Goal: Task Accomplishment & Management: Manage account settings

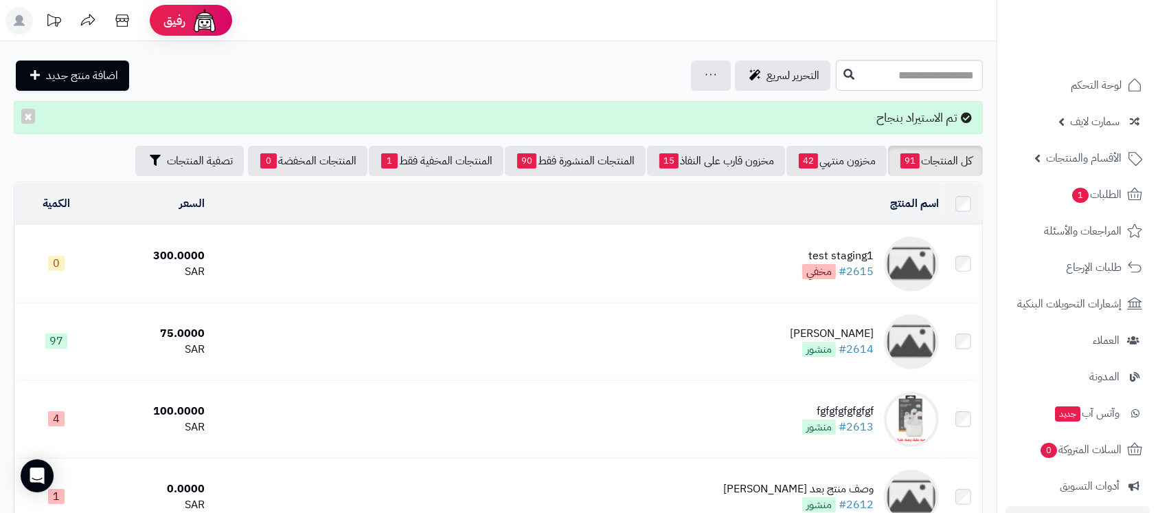
scroll to position [183, 0]
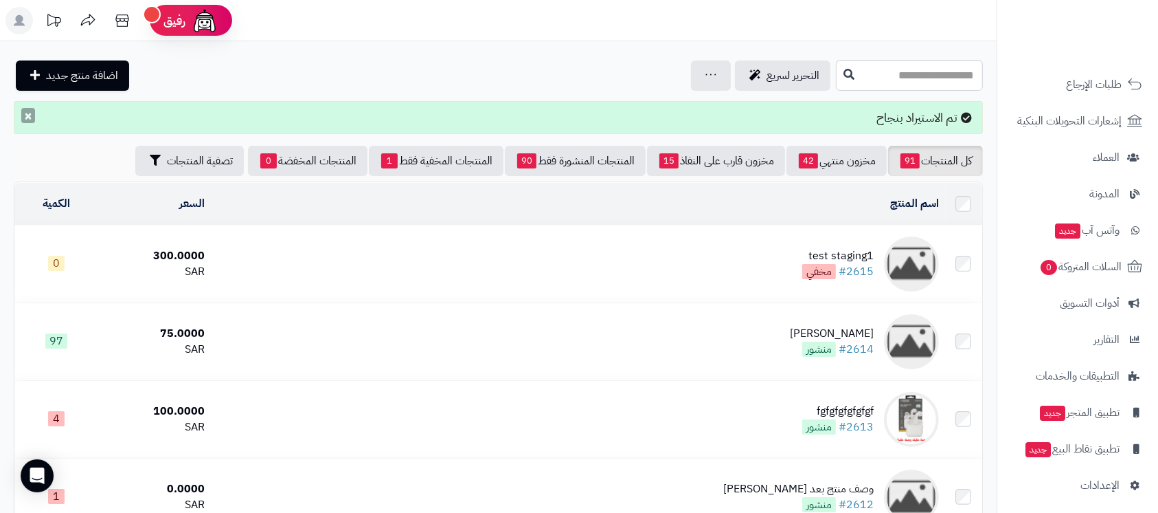
click at [30, 118] on button "×" at bounding box center [28, 115] width 14 height 15
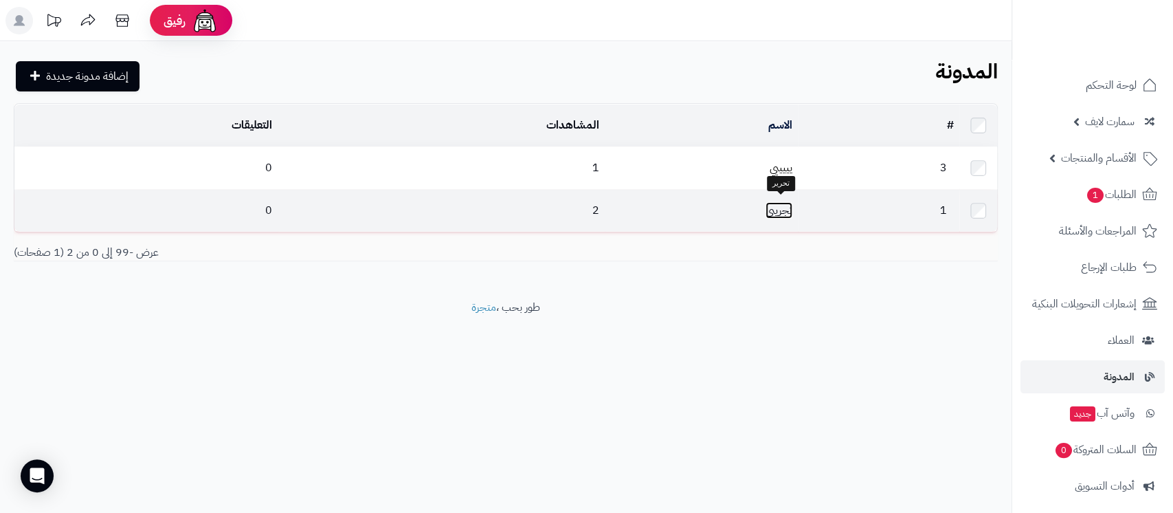
click at [782, 204] on link "تجريبي" at bounding box center [778, 210] width 27 height 16
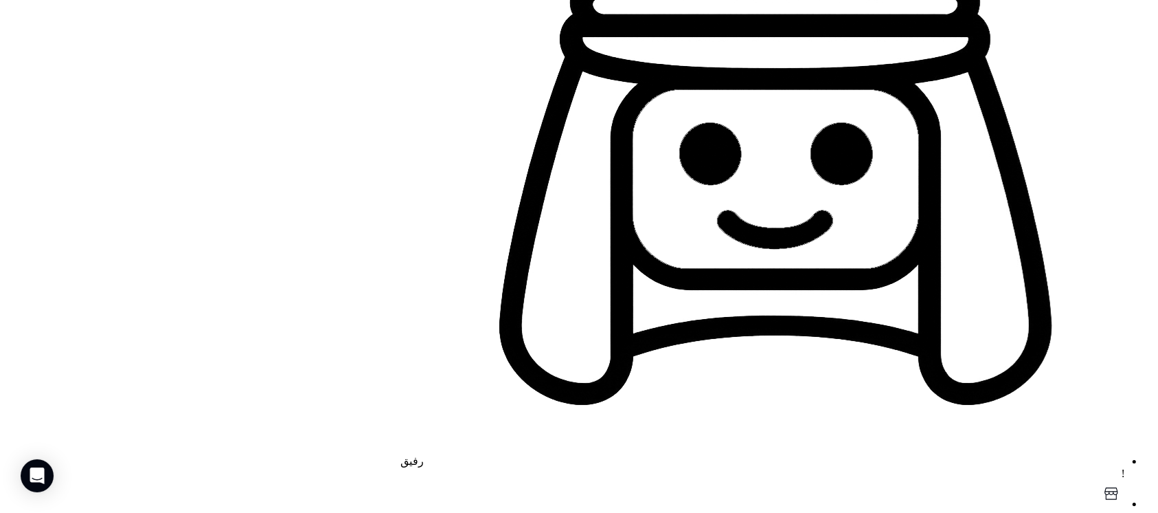
scroll to position [91, 0]
drag, startPoint x: 379, startPoint y: 248, endPoint x: 396, endPoint y: 462, distance: 214.3
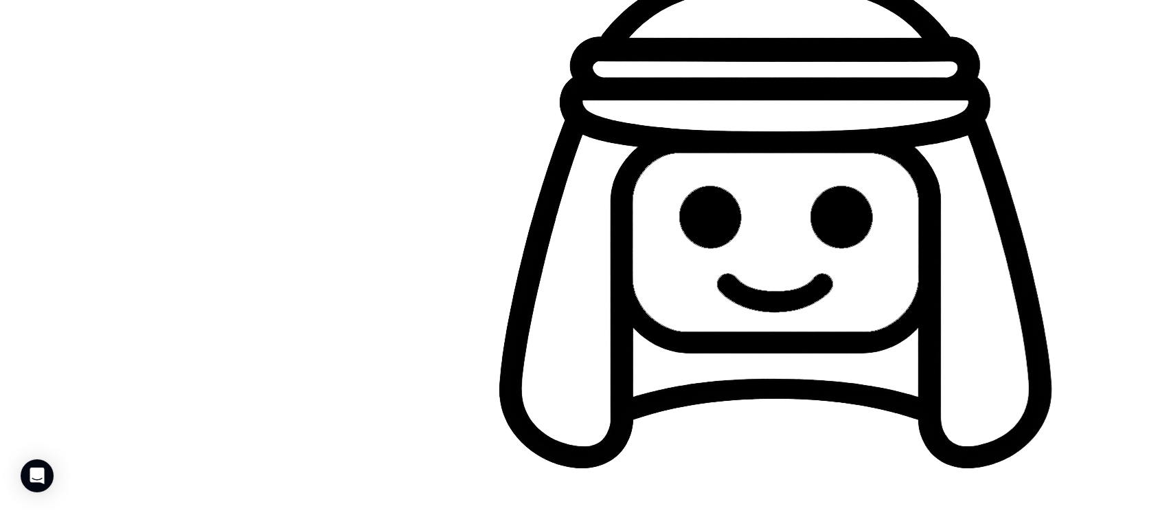
scroll to position [219, 0]
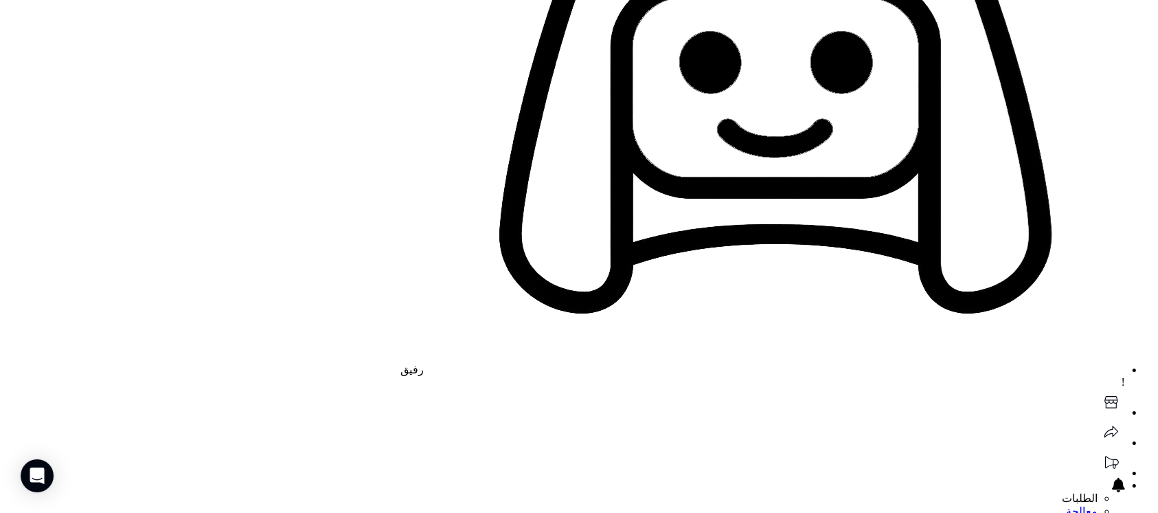
scroll to position [641, 0]
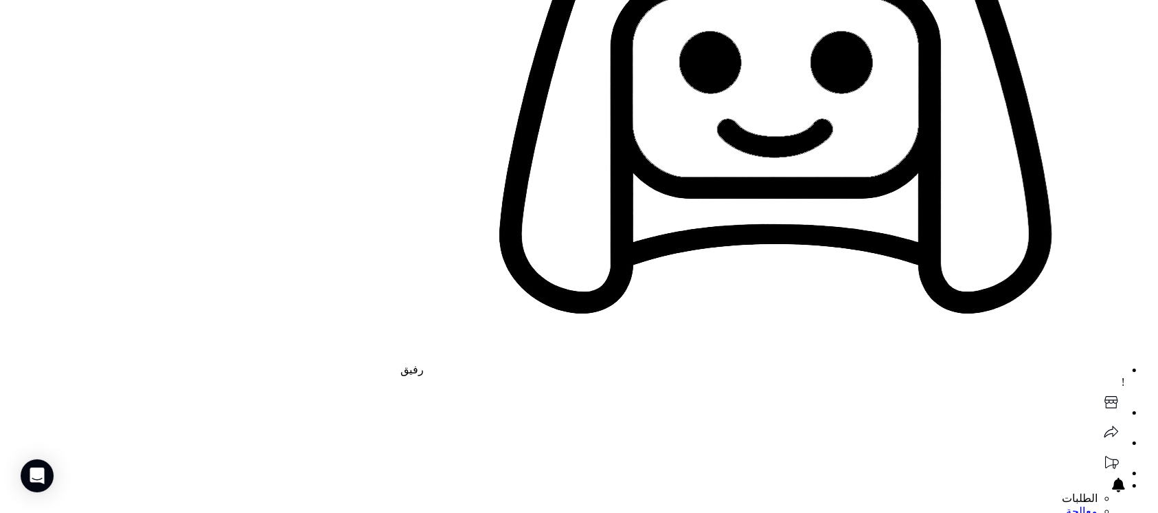
scroll to position [0, 0]
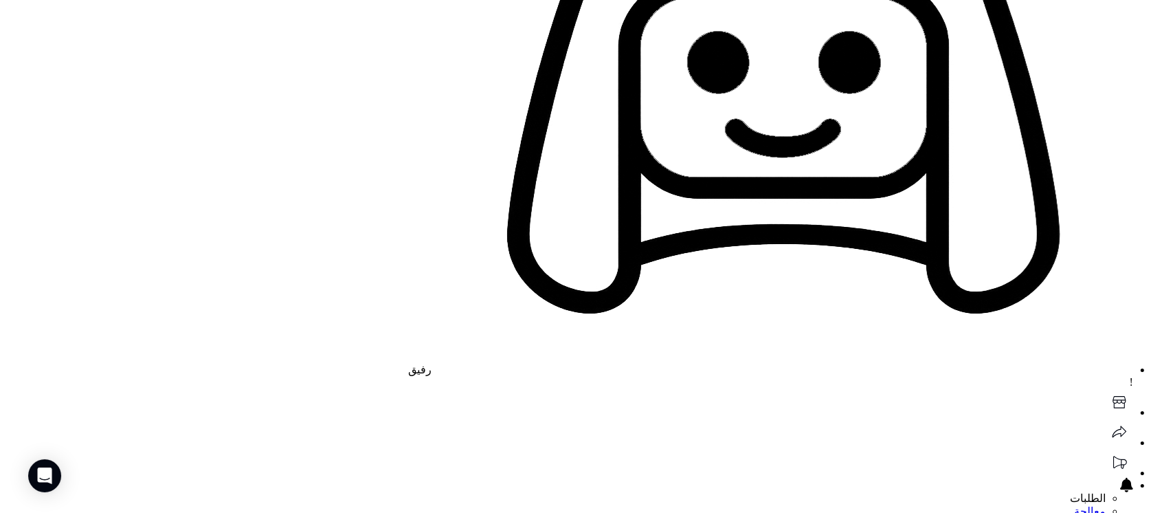
scroll to position [91, 0]
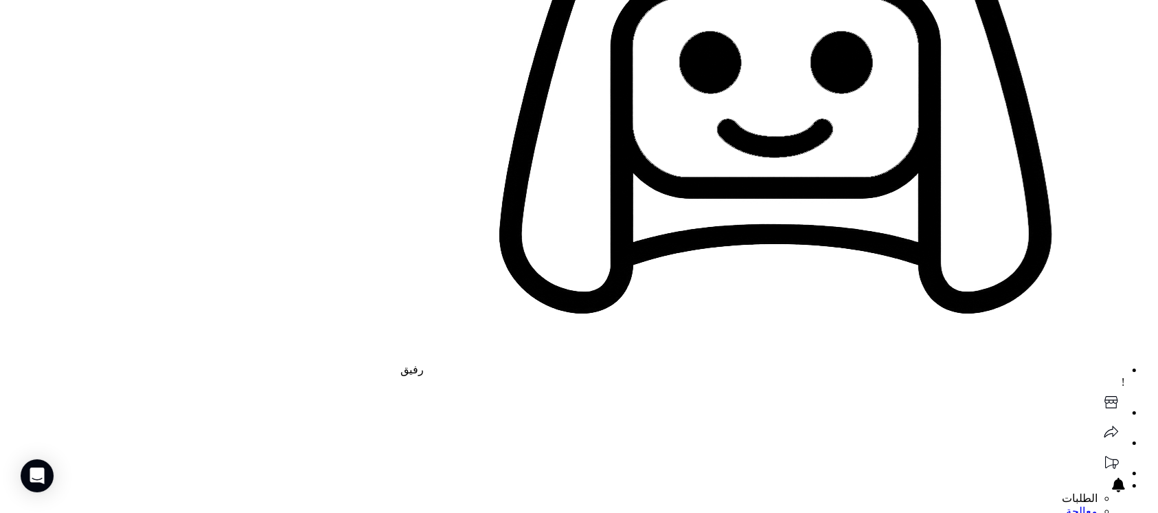
type input "**********"
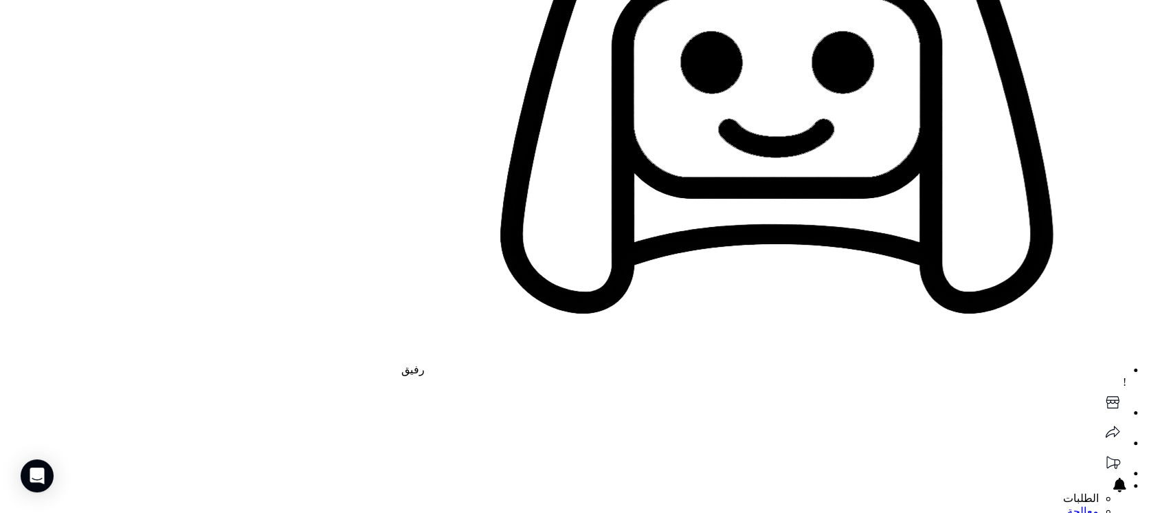
paste input "**********"
type input "**********"
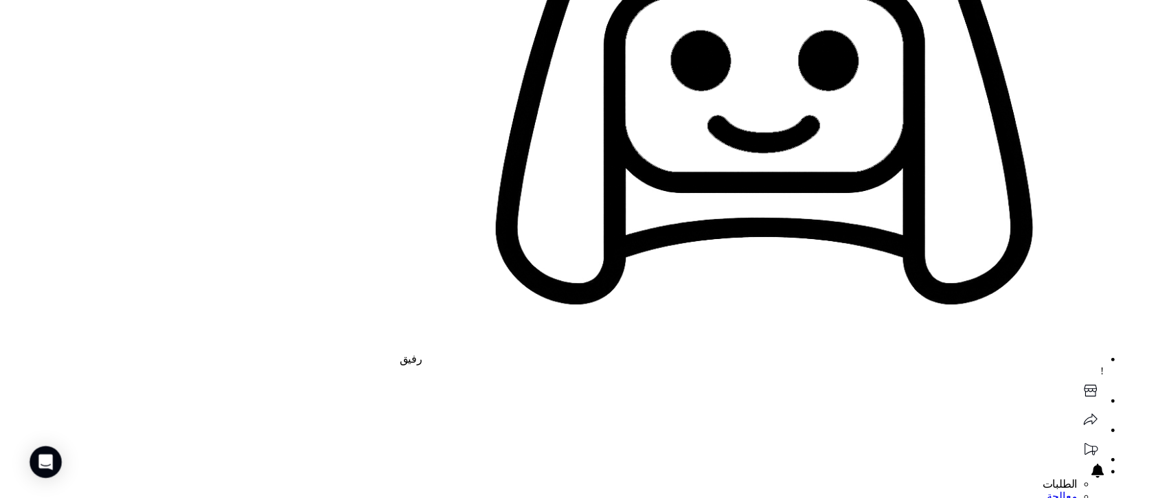
scroll to position [0, 0]
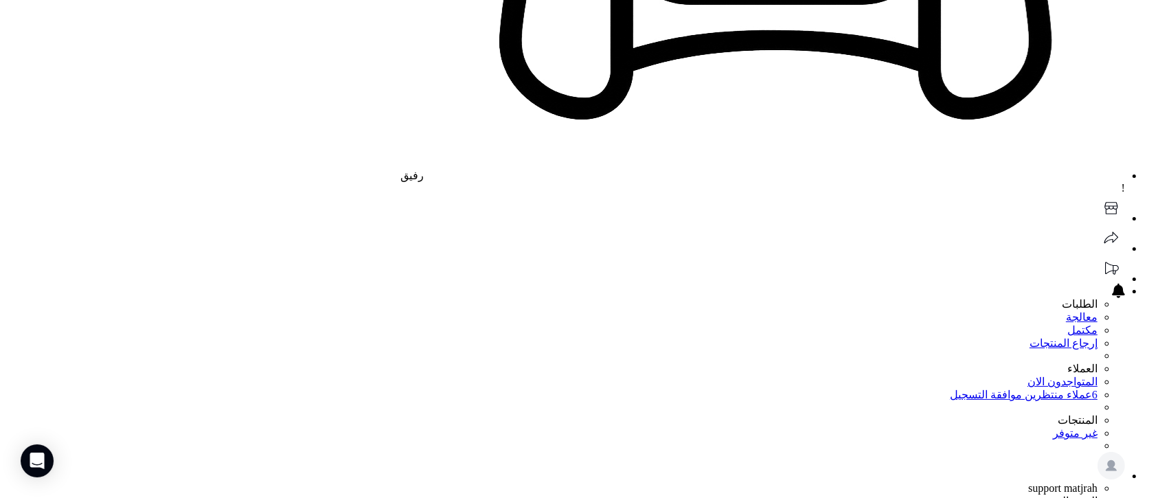
scroll to position [494, 0]
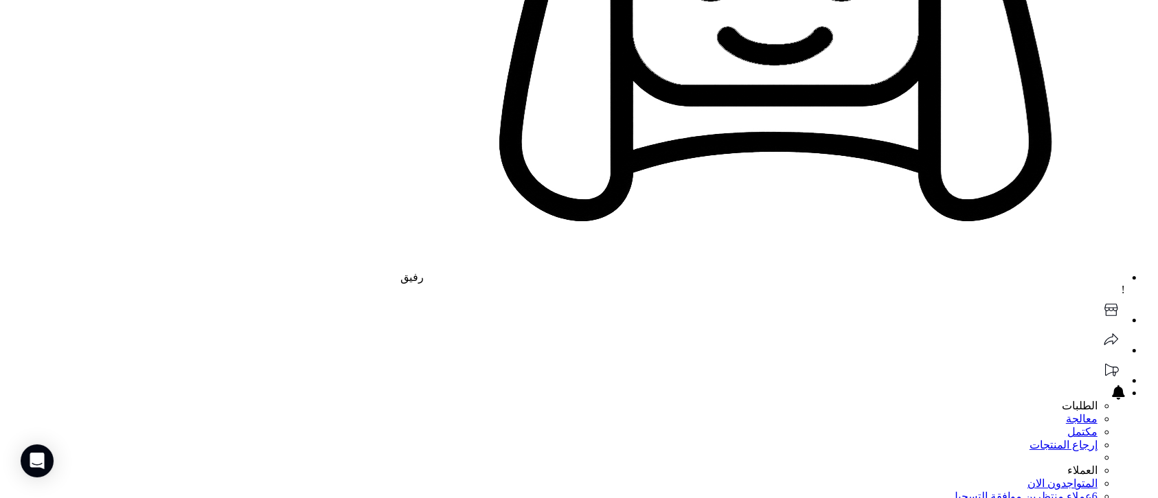
drag, startPoint x: 379, startPoint y: 278, endPoint x: 383, endPoint y: 348, distance: 69.5
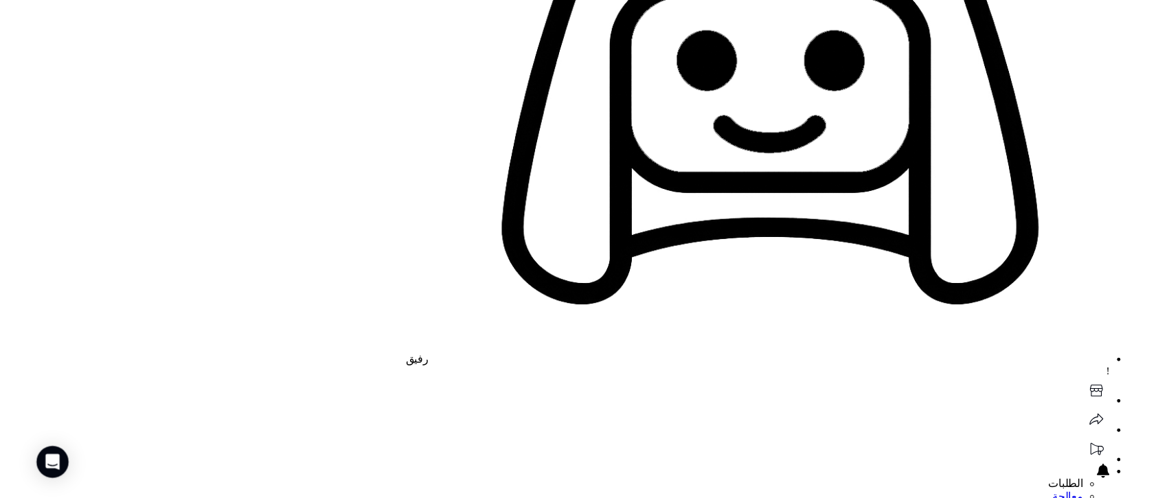
scroll to position [528, 0]
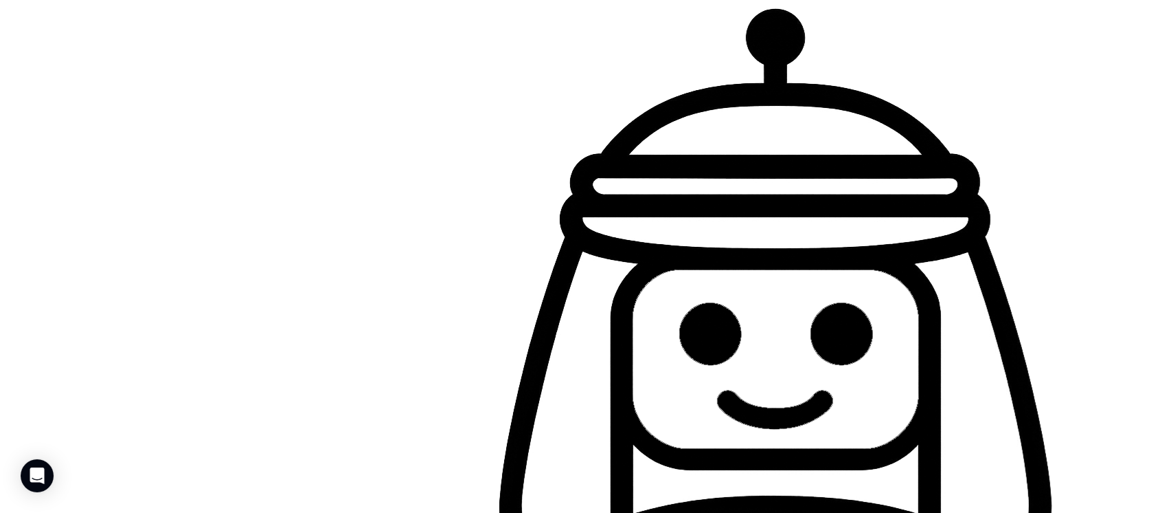
scroll to position [183, 0]
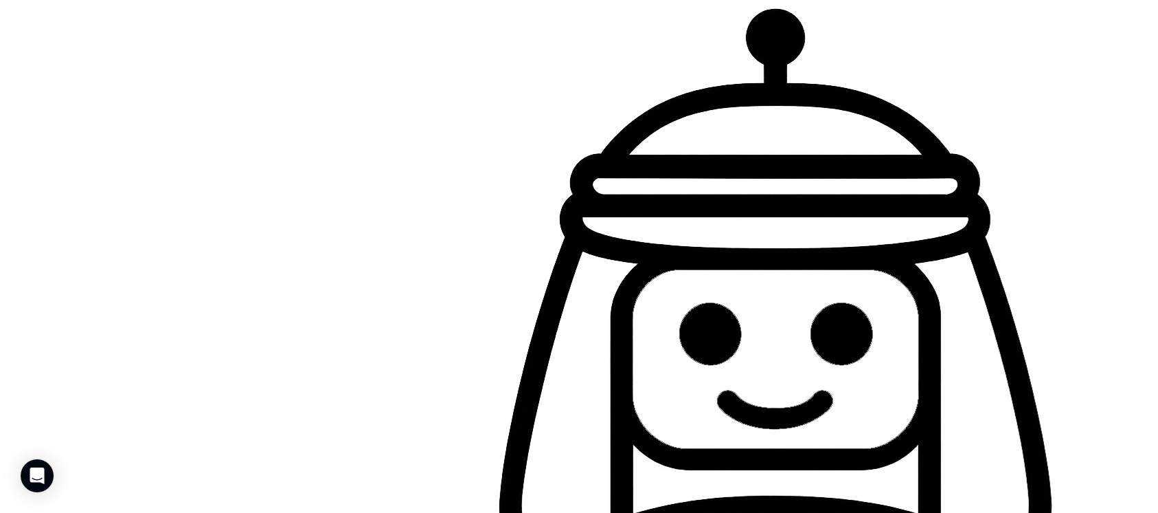
scroll to position [0, 0]
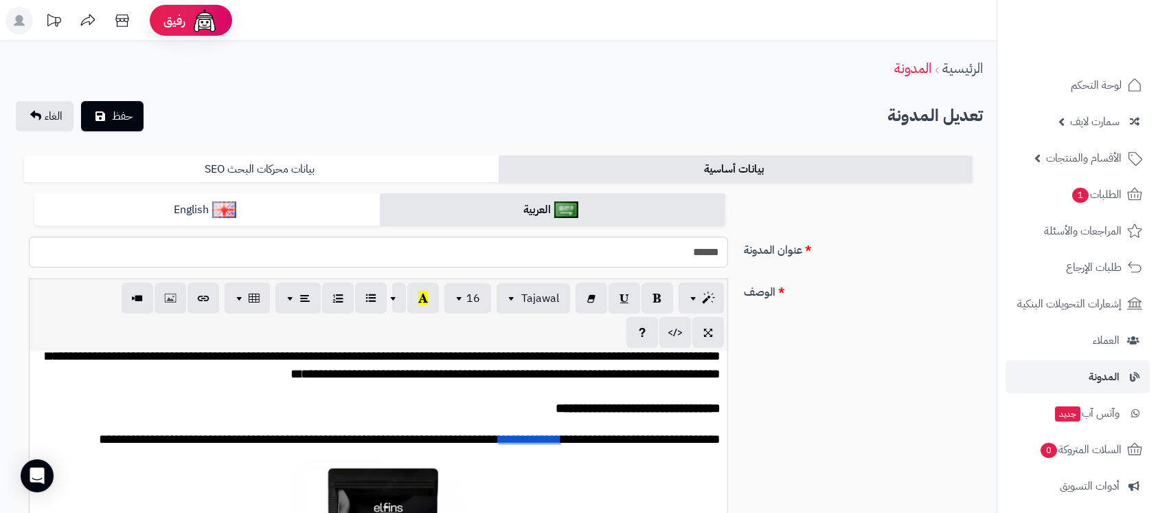
scroll to position [183, 0]
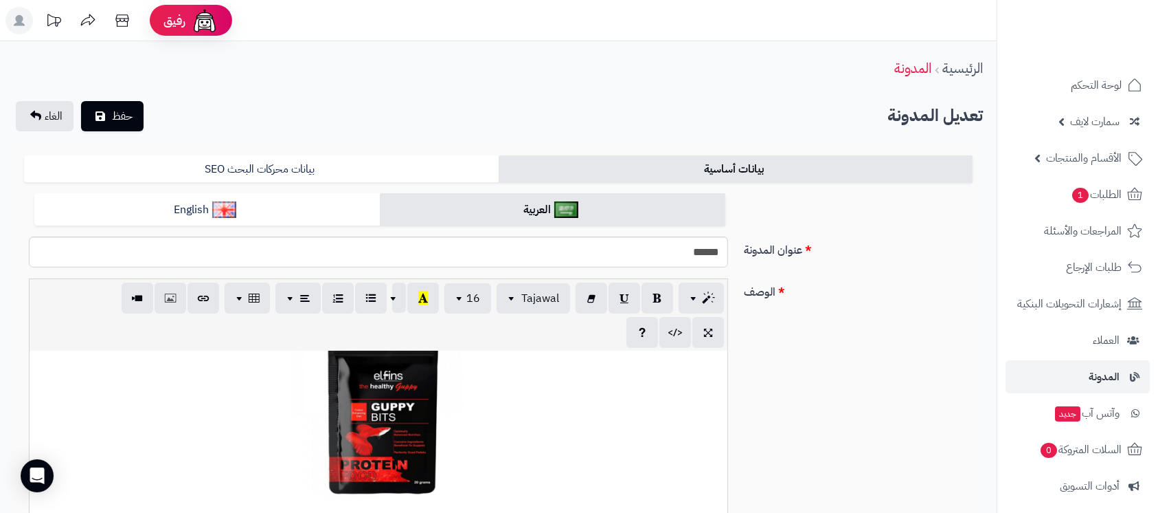
click at [377, 442] on div "**********" at bounding box center [379, 454] width 698 height 206
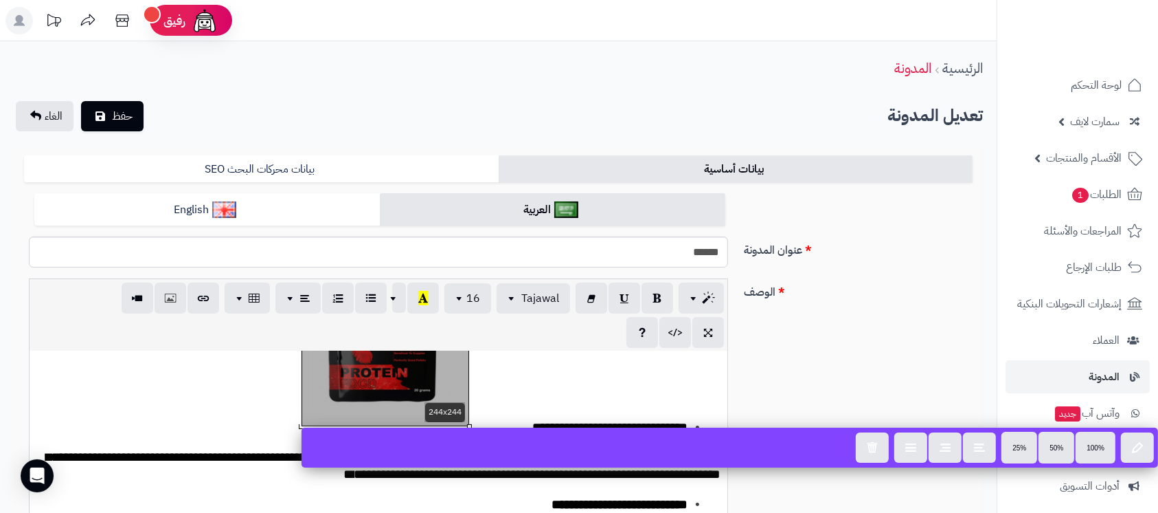
click at [409, 398] on div "**********" at bounding box center [379, 454] width 698 height 206
click at [1130, 446] on button "button" at bounding box center [1137, 446] width 33 height 30
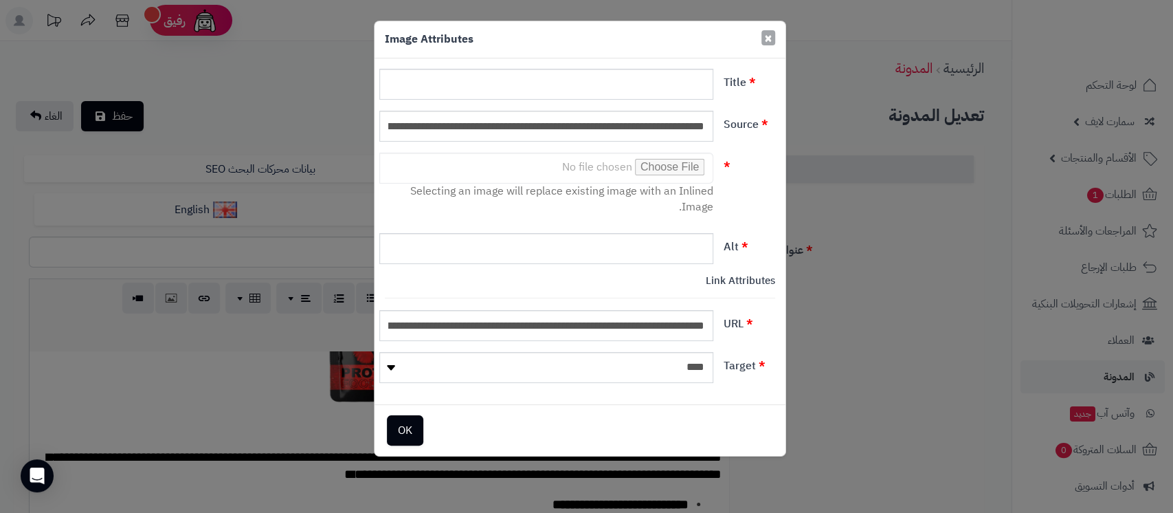
click at [767, 36] on span "×" at bounding box center [768, 37] width 8 height 21
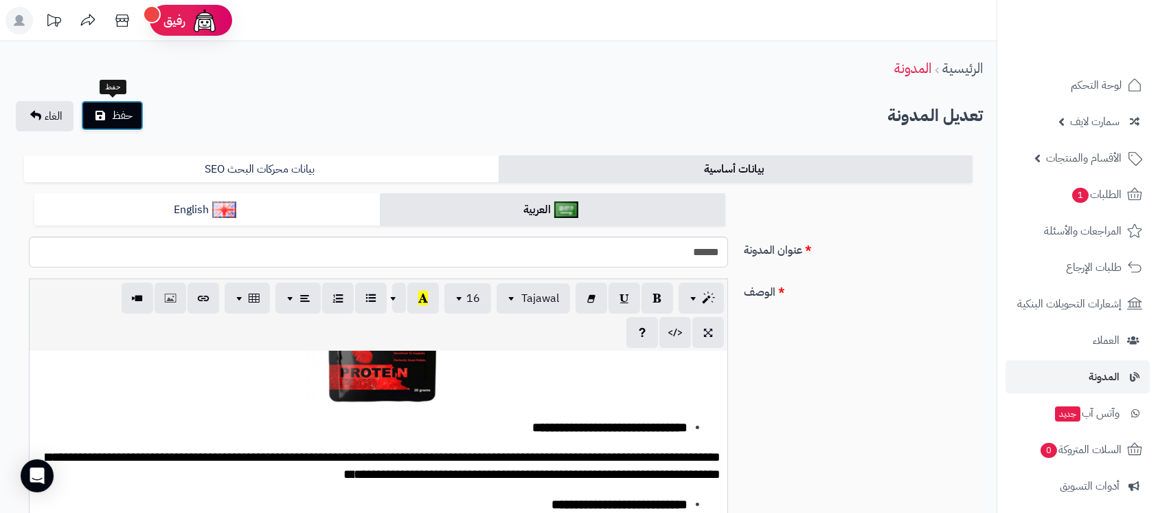
click at [113, 115] on span "حفظ" at bounding box center [122, 115] width 21 height 16
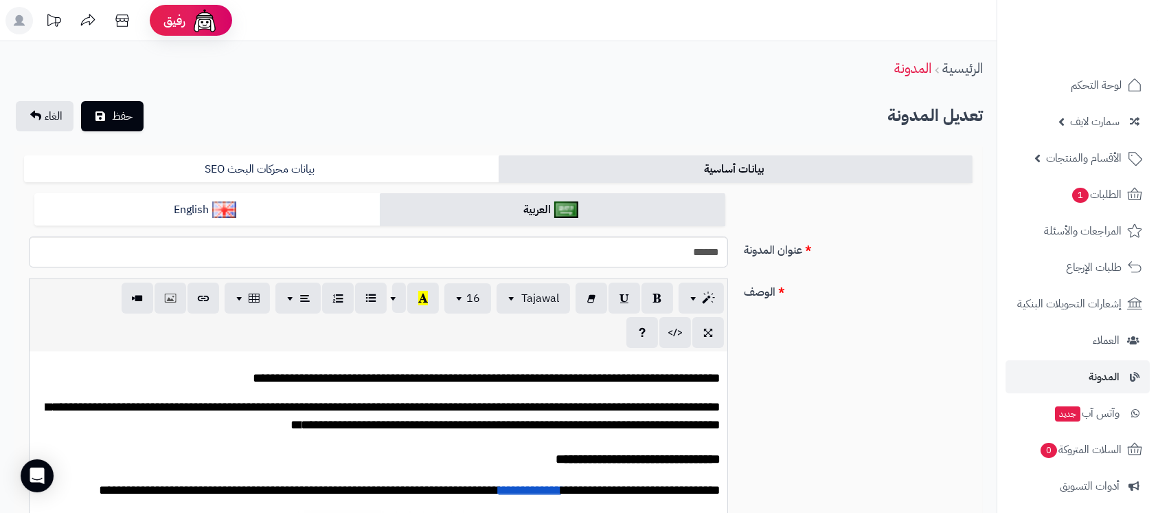
scroll to position [275, 0]
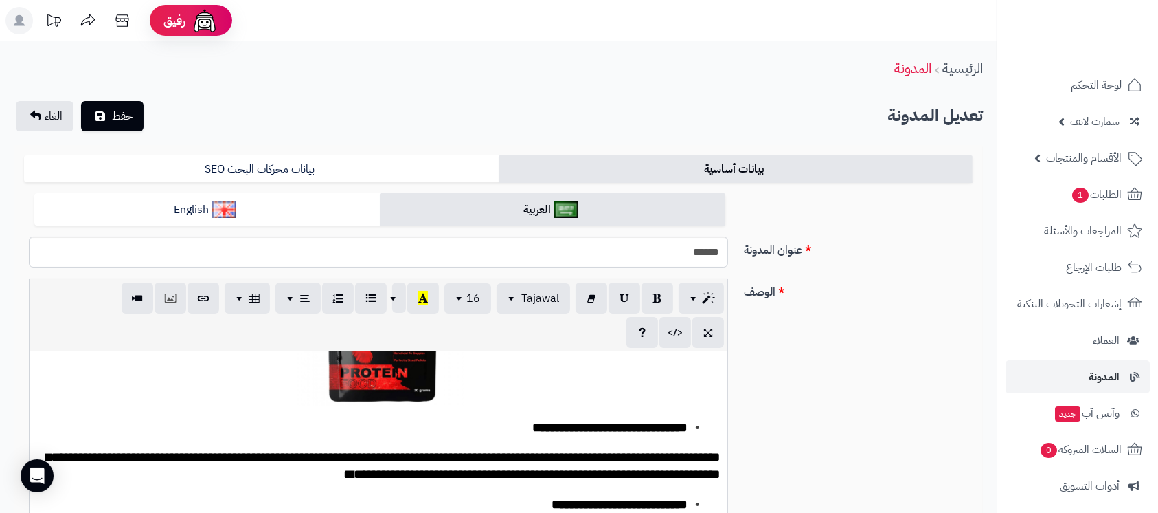
click at [387, 407] on div "**********" at bounding box center [379, 454] width 698 height 206
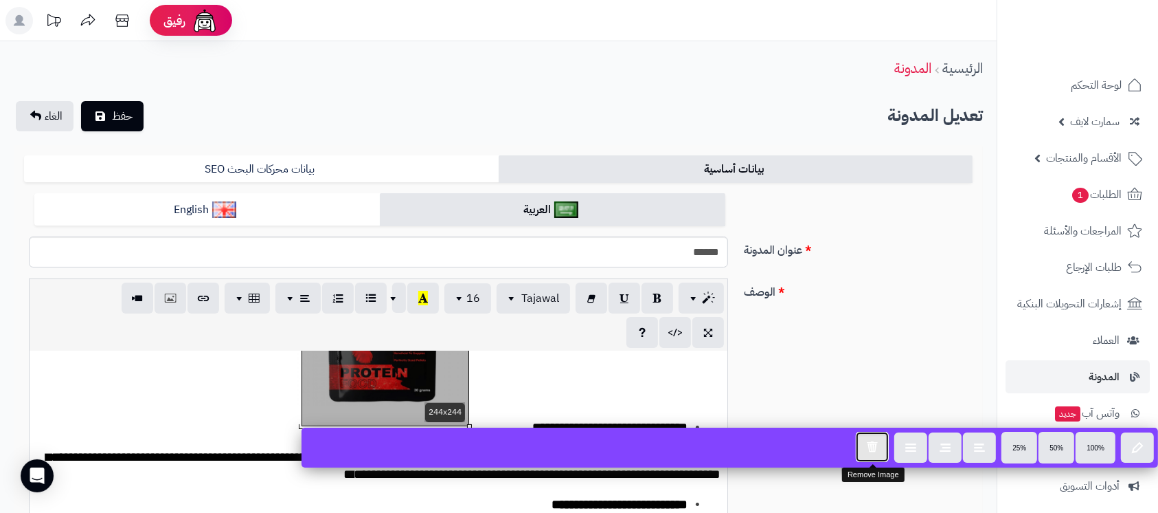
click at [871, 446] on icon "button" at bounding box center [872, 446] width 11 height 12
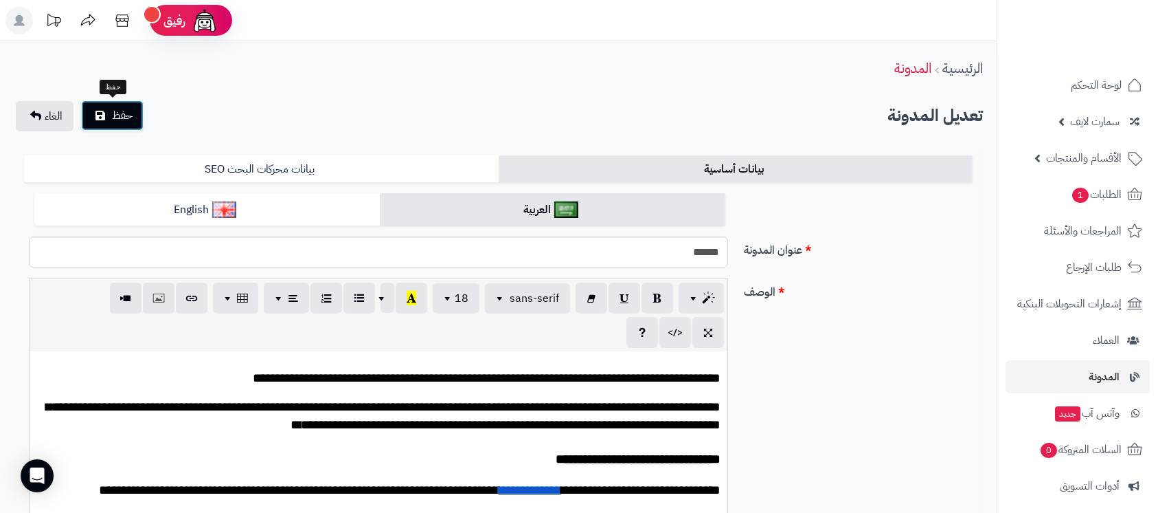
click at [137, 120] on button "حفظ" at bounding box center [112, 115] width 63 height 30
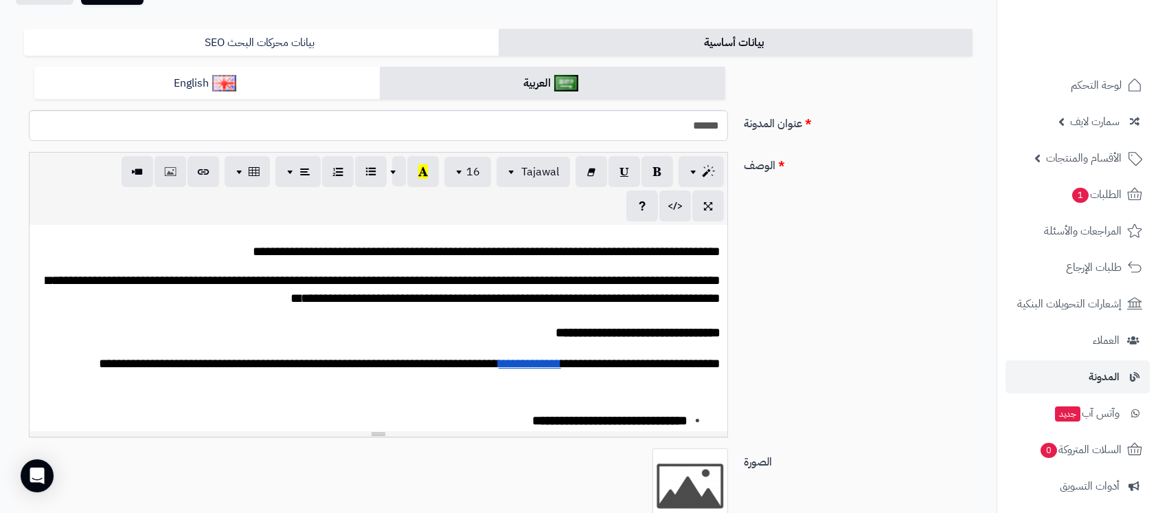
scroll to position [275, 0]
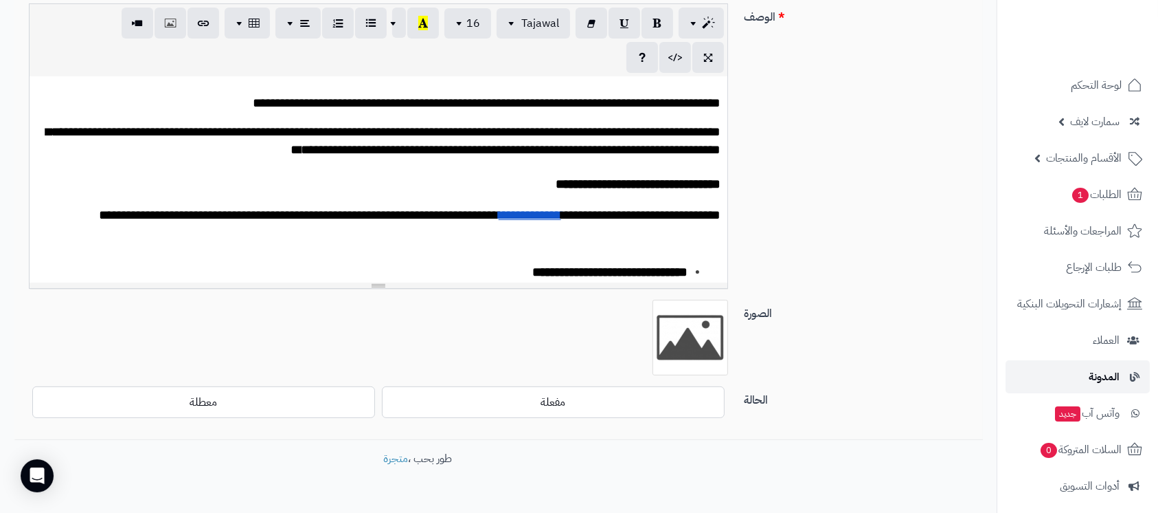
click at [1091, 383] on span "المدونة" at bounding box center [1104, 376] width 31 height 19
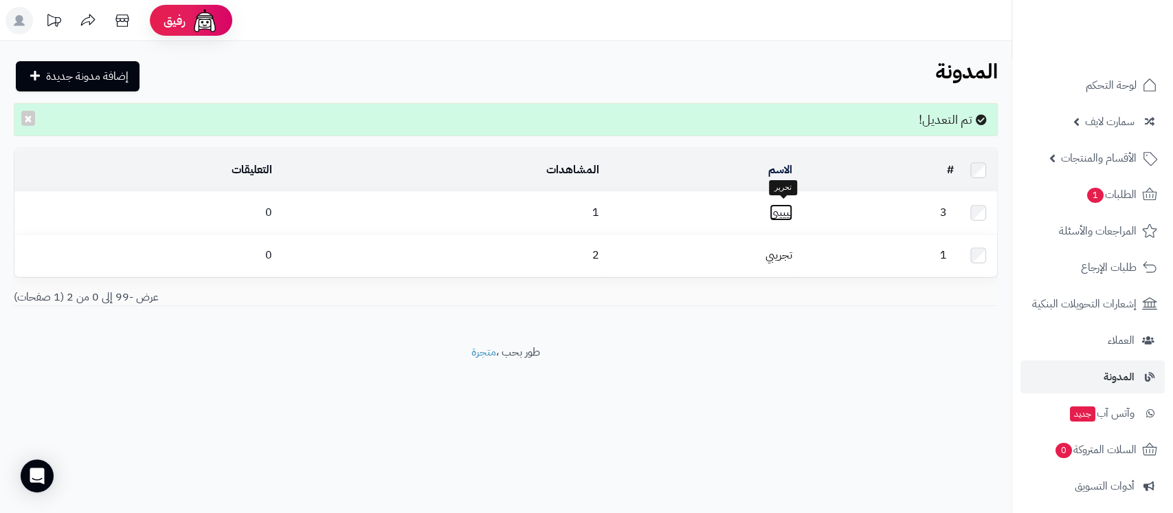
click at [781, 207] on link "يييييي" at bounding box center [781, 212] width 23 height 16
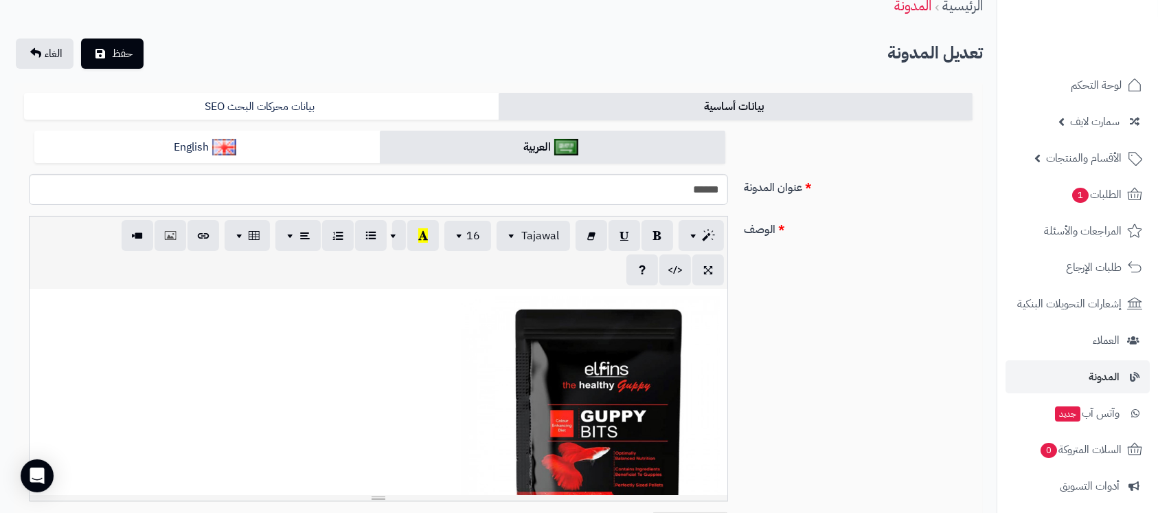
scroll to position [91, 0]
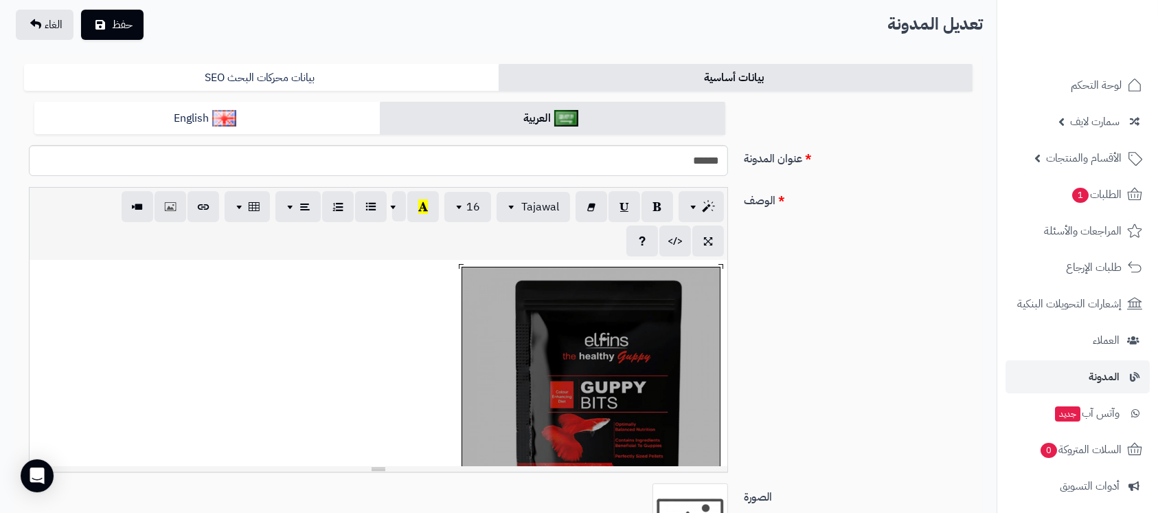
click at [640, 377] on div "377x377" at bounding box center [379, 363] width 698 height 206
click at [638, 377] on div at bounding box center [591, 396] width 258 height 258
click at [471, 370] on div at bounding box center [591, 396] width 258 height 258
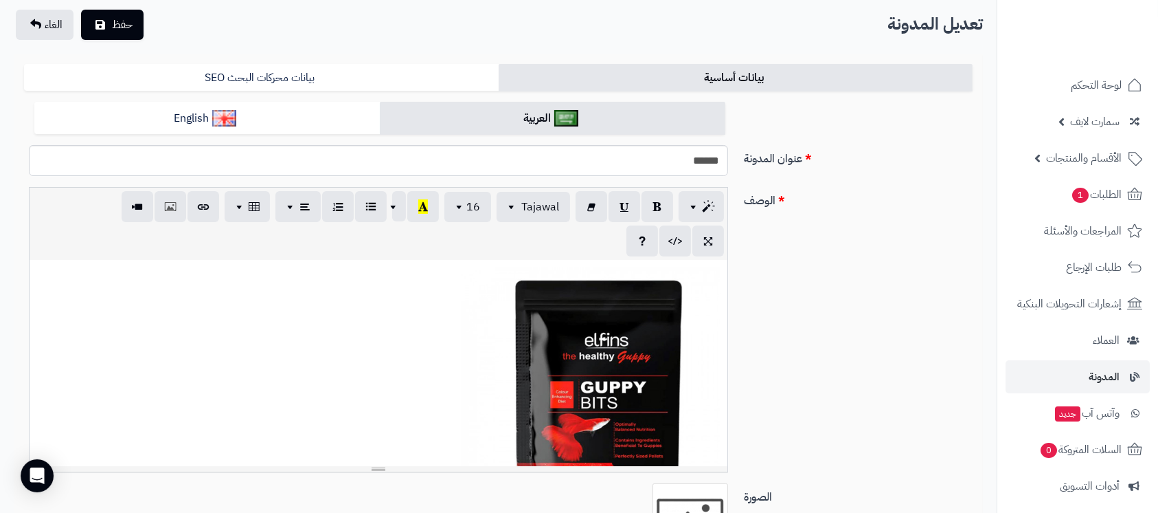
click at [408, 370] on p at bounding box center [378, 399] width 684 height 265
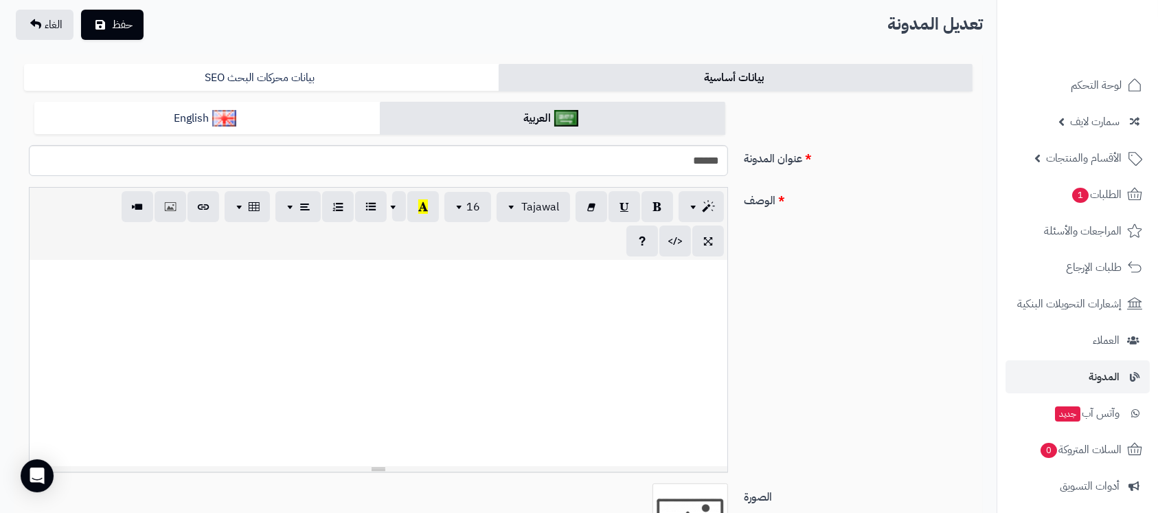
scroll to position [0, 0]
click at [131, 19] on span "حفظ" at bounding box center [122, 24] width 21 height 16
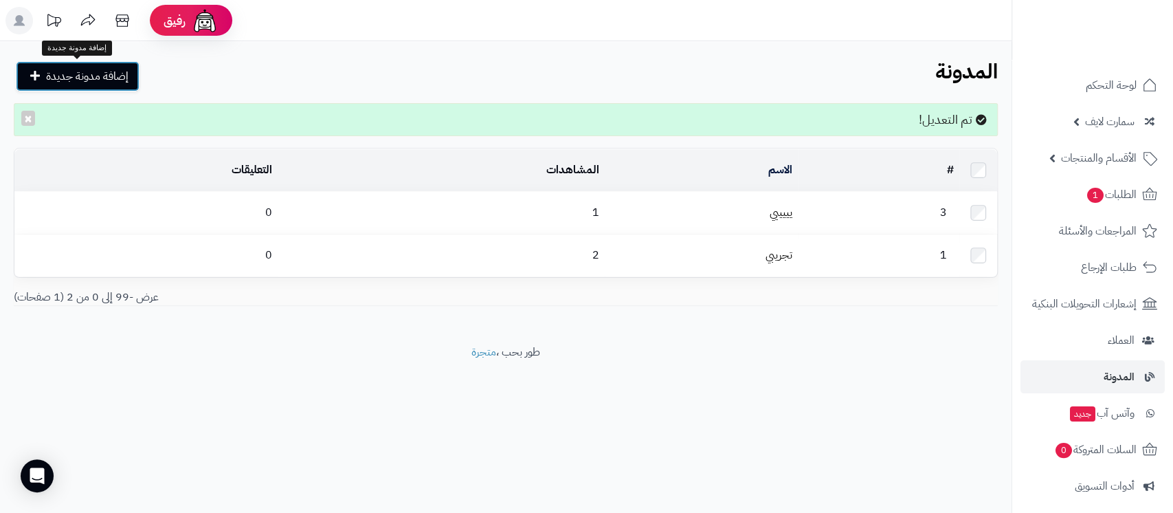
click at [99, 82] on span "إضافة مدونة جديدة" at bounding box center [87, 76] width 82 height 16
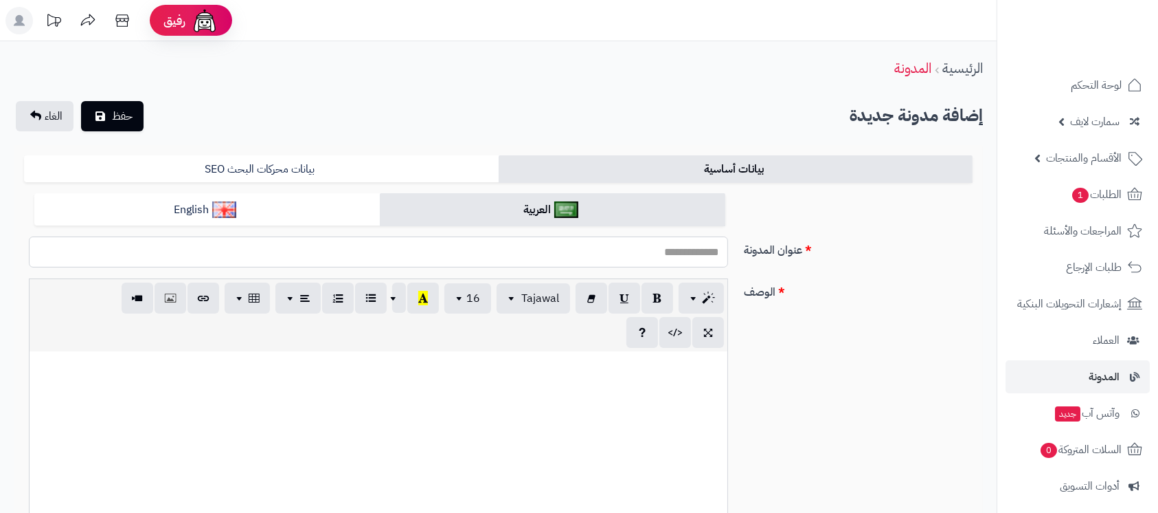
click at [691, 256] on input "عنوان المدونة" at bounding box center [378, 251] width 699 height 31
type input "*****"
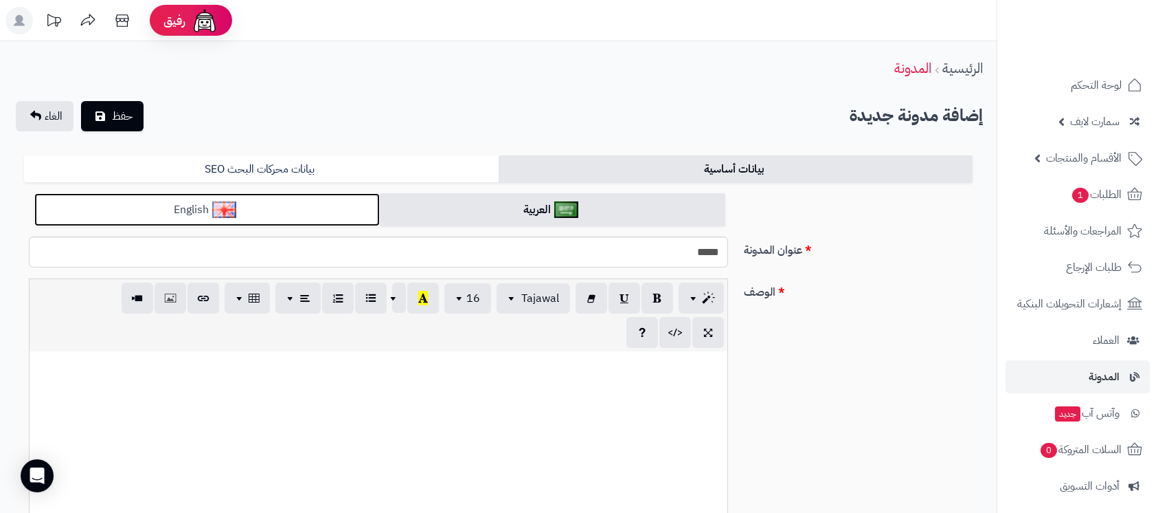
click at [313, 196] on link "English" at bounding box center [207, 210] width 346 height 34
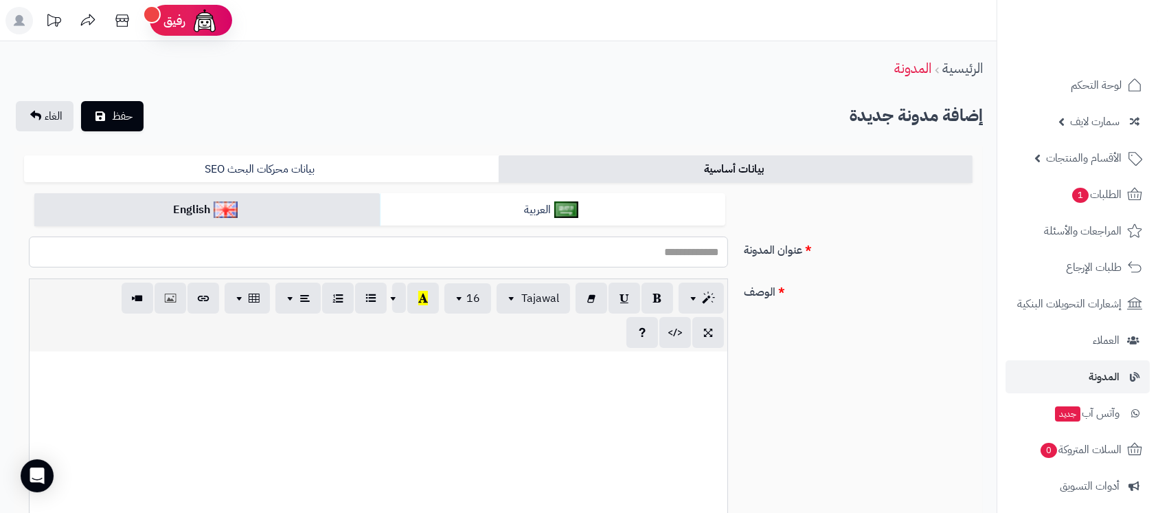
click at [491, 247] on input "عنوان المدونة" at bounding box center [378, 251] width 699 height 31
type input "*******"
click at [638, 403] on div at bounding box center [379, 454] width 698 height 206
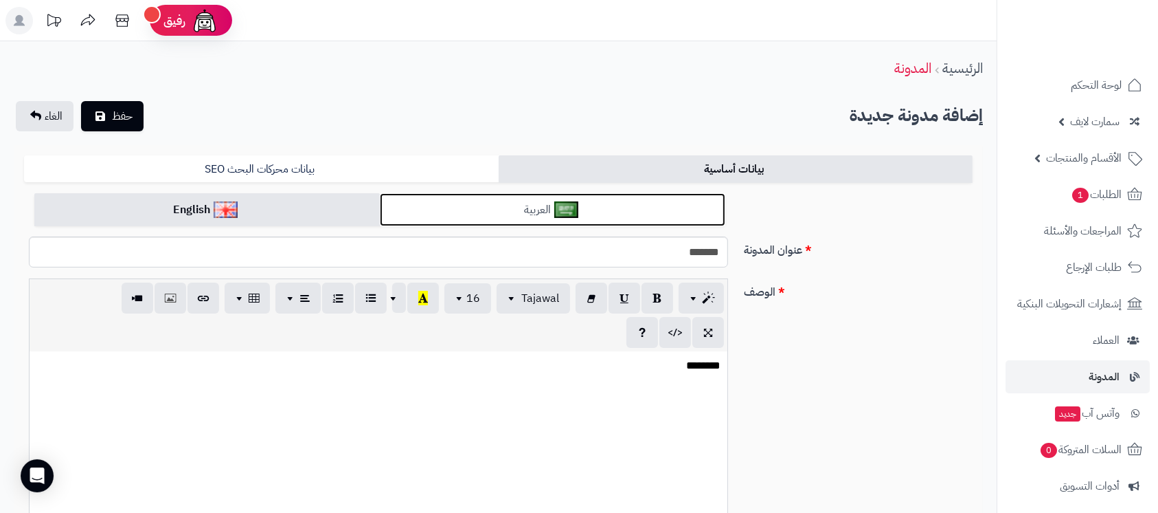
click at [513, 219] on link "العربية" at bounding box center [553, 210] width 346 height 34
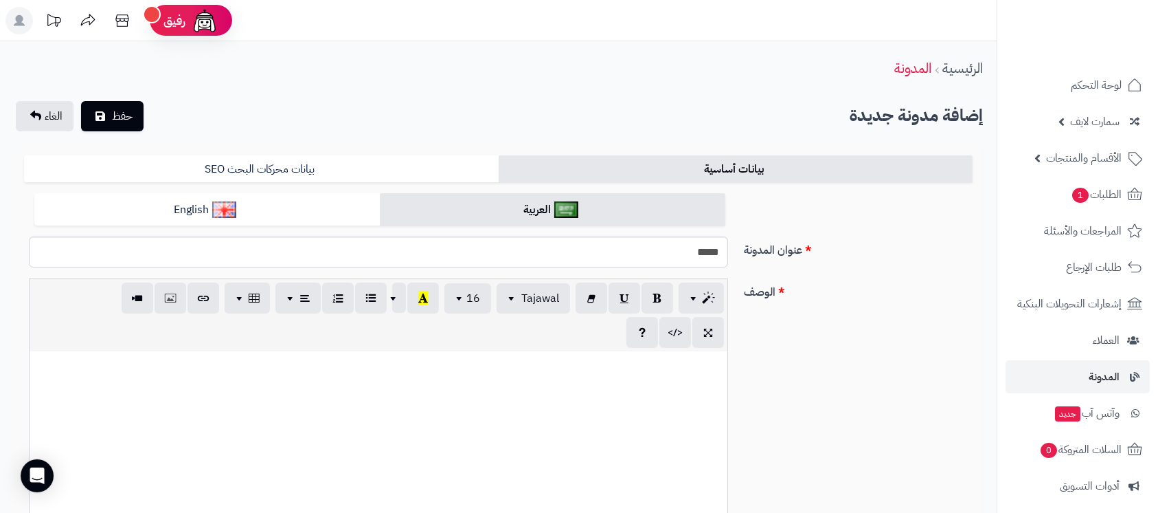
click at [551, 392] on div at bounding box center [379, 454] width 698 height 206
click at [130, 122] on span "حفظ" at bounding box center [122, 115] width 21 height 16
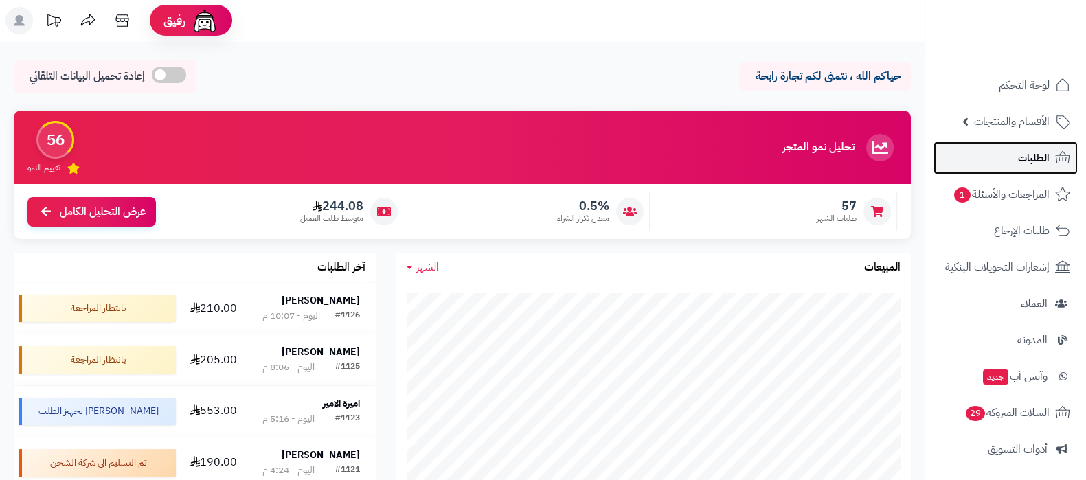
click at [1053, 153] on link "الطلبات" at bounding box center [1006, 158] width 144 height 33
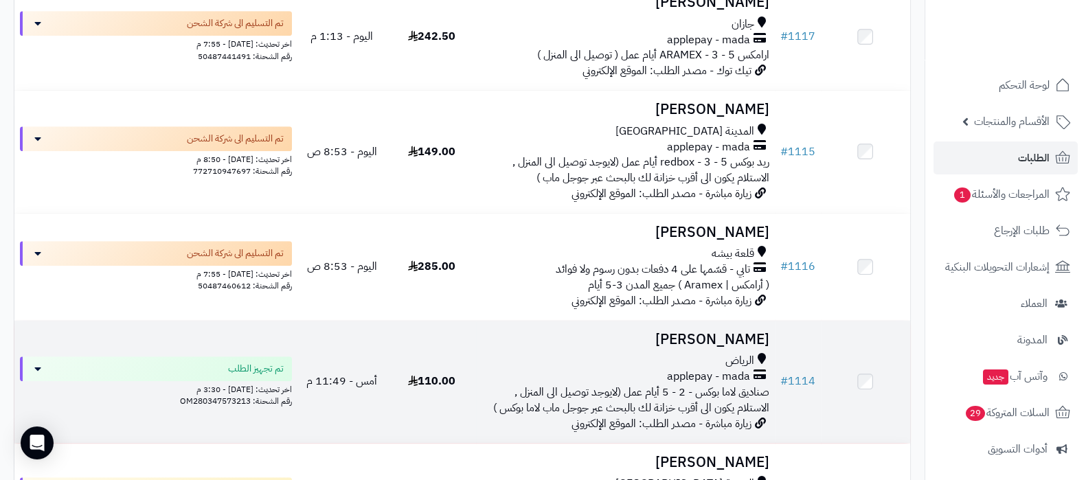
scroll to position [1031, 0]
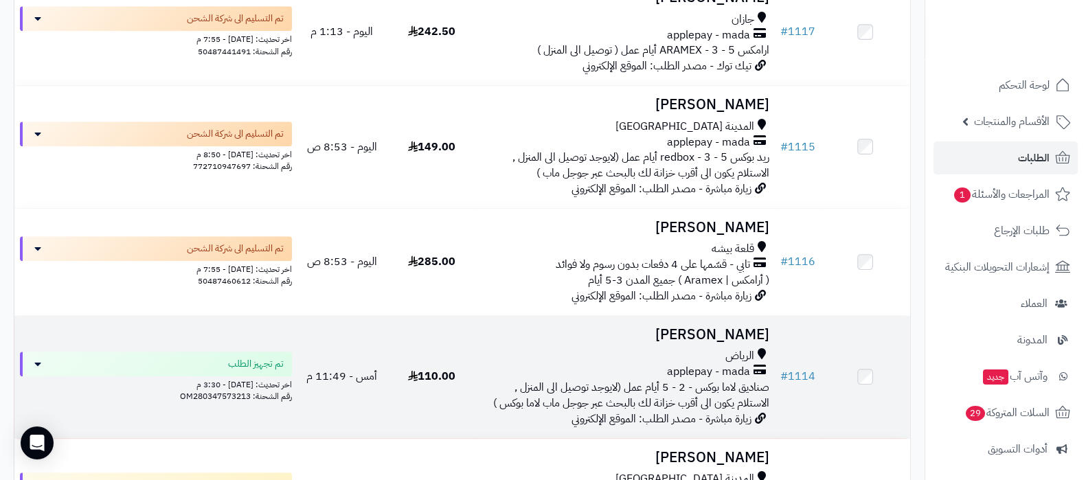
click at [696, 343] on h3 "Halimah Aleid" at bounding box center [625, 335] width 287 height 16
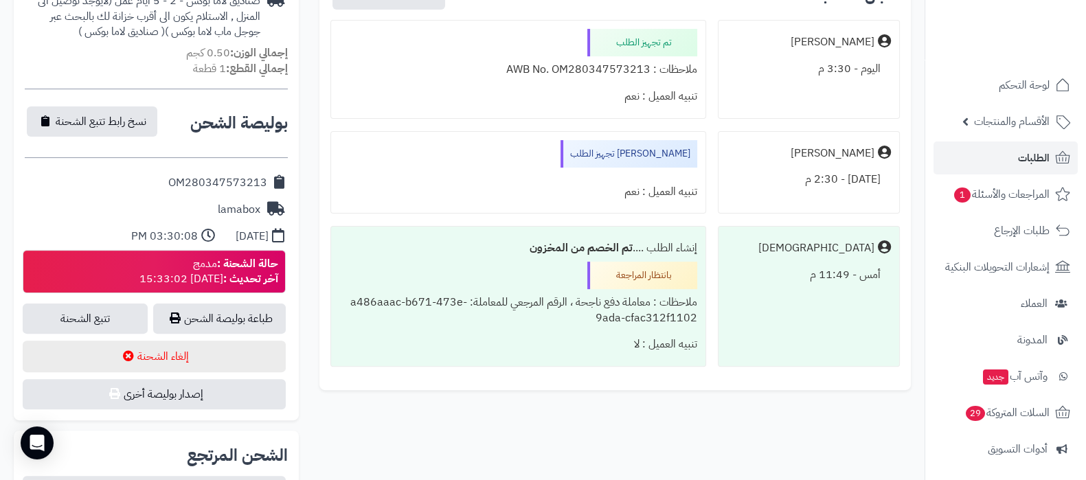
scroll to position [515, 0]
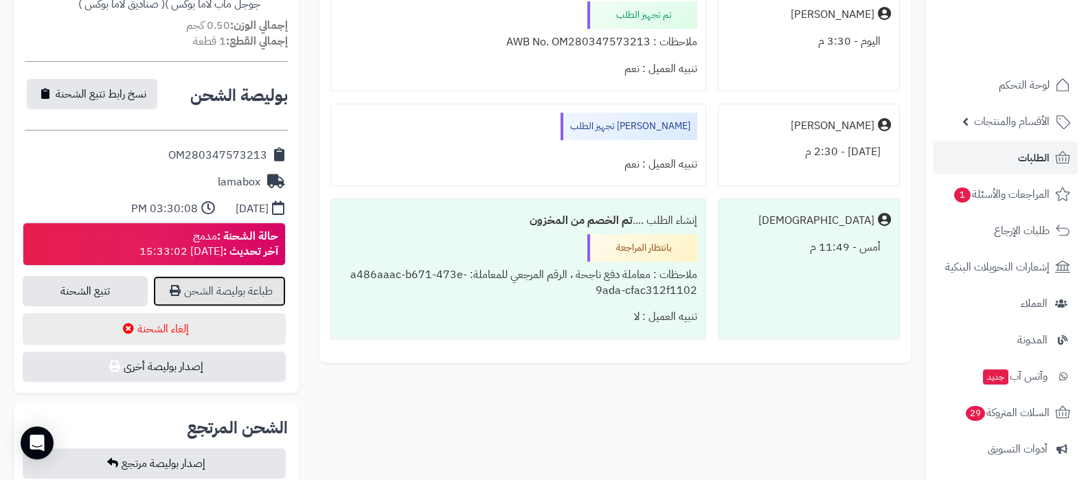
click at [245, 289] on link "طباعة بوليصة الشحن" at bounding box center [219, 291] width 133 height 30
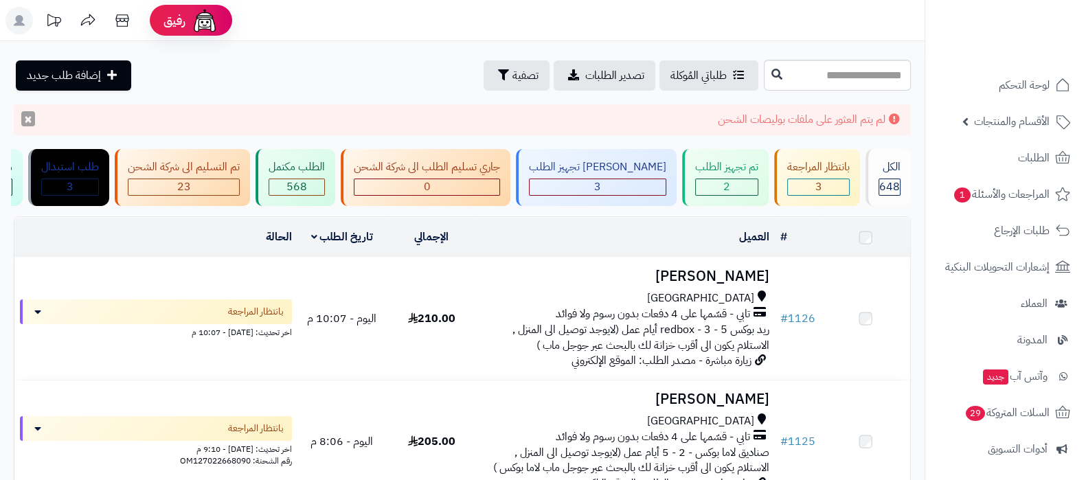
click at [24, 116] on button "×" at bounding box center [28, 118] width 14 height 15
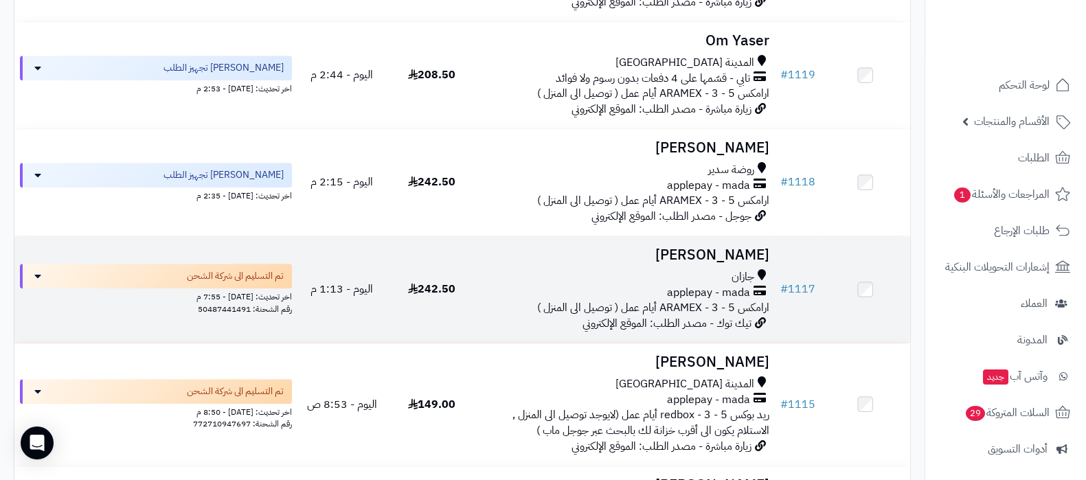
scroll to position [1031, 0]
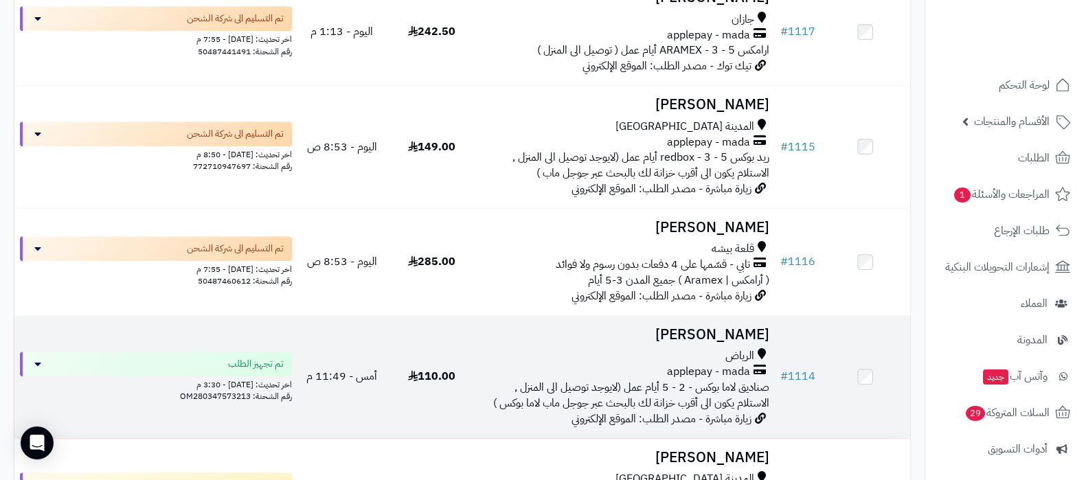
click at [719, 340] on h3 "[PERSON_NAME]" at bounding box center [625, 335] width 287 height 16
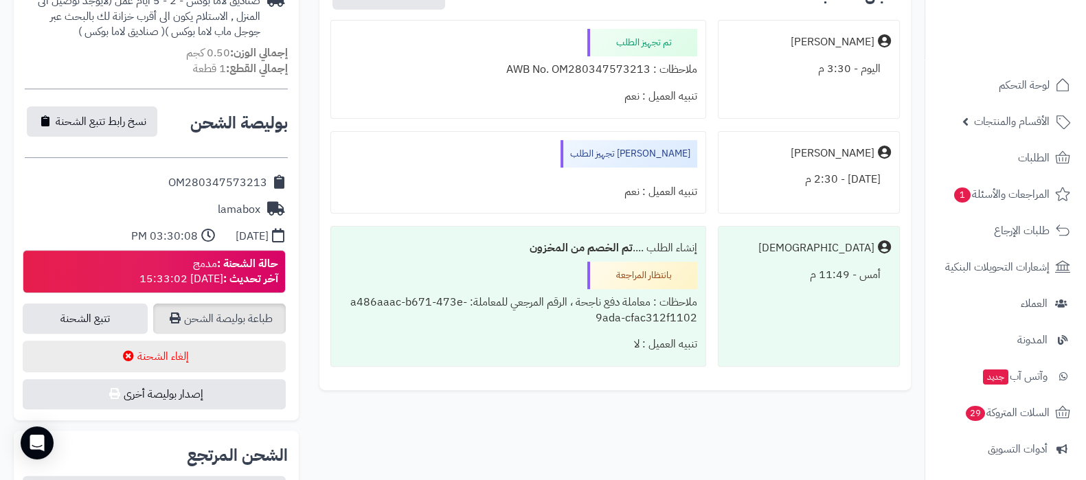
scroll to position [515, 0]
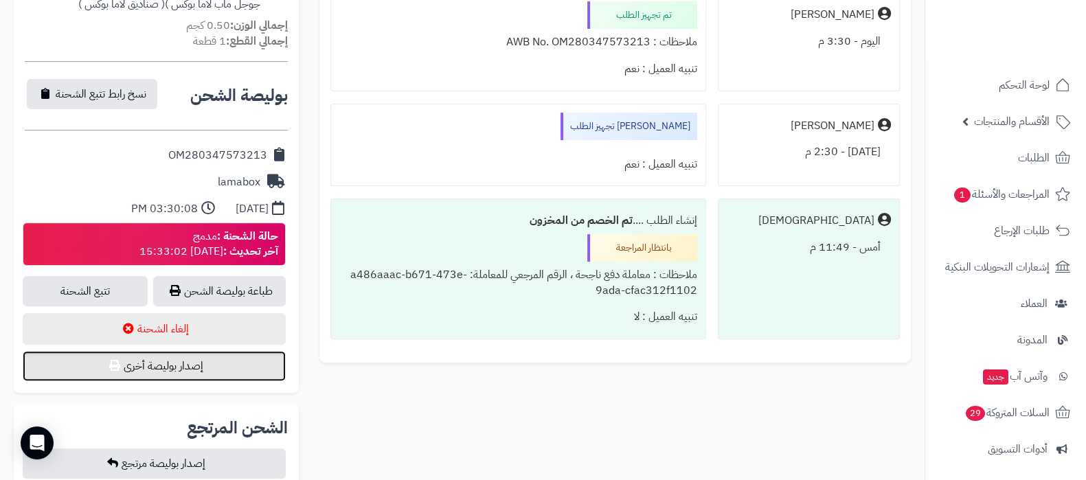
click at [175, 363] on button "إصدار بوليصة أخرى" at bounding box center [154, 366] width 263 height 30
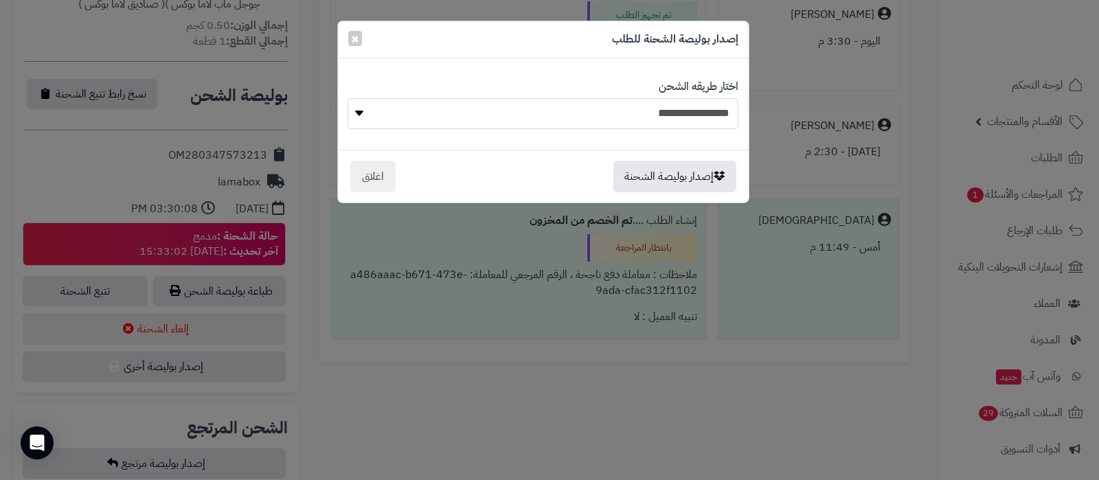
click at [687, 114] on select "**********" at bounding box center [543, 113] width 390 height 31
select select "*******"
click at [348, 98] on select "**********" at bounding box center [543, 113] width 390 height 31
click at [665, 177] on button "إصدار بوليصة الشحنة" at bounding box center [675, 176] width 123 height 32
click at [671, 181] on button "إصدار بوليصة الشحنة" at bounding box center [675, 176] width 123 height 32
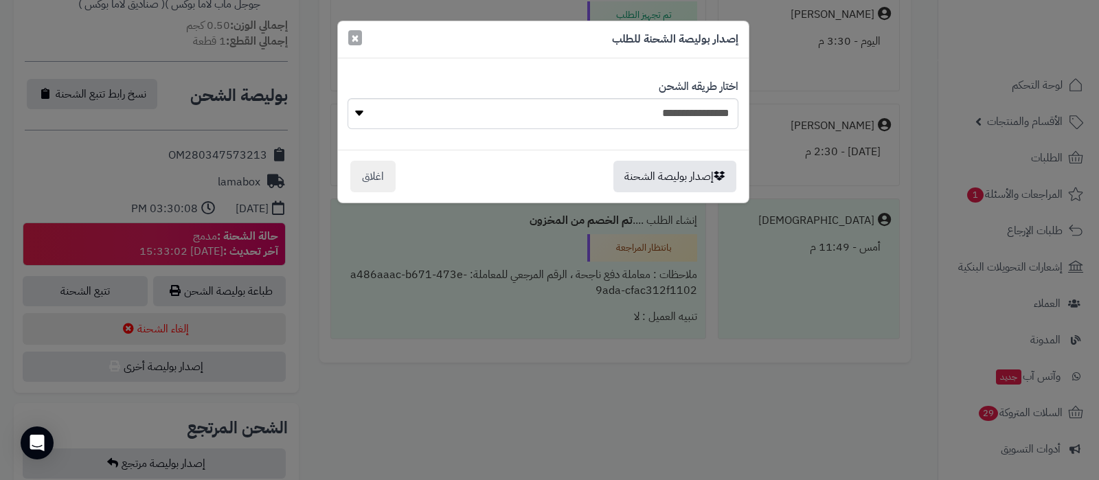
click at [357, 39] on span "×" at bounding box center [355, 37] width 8 height 21
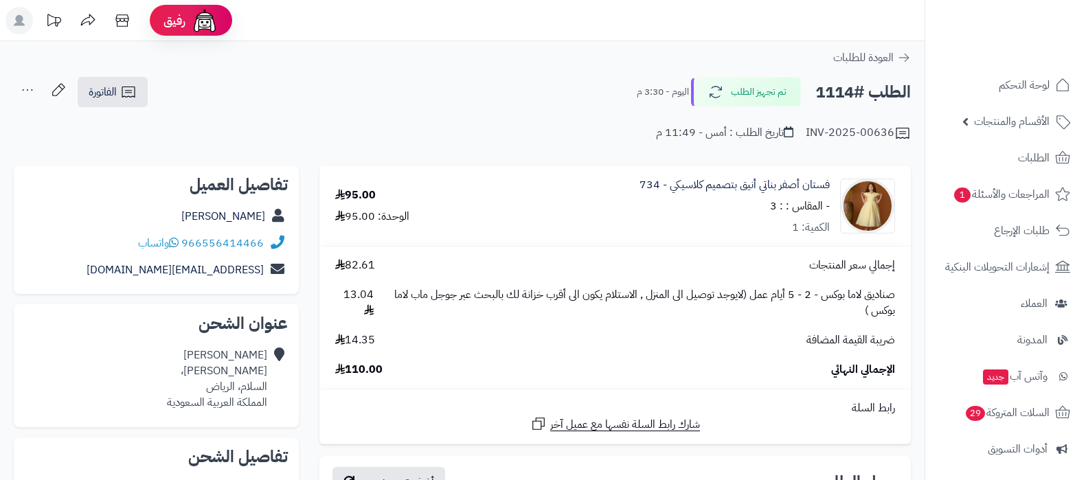
scroll to position [515, 0]
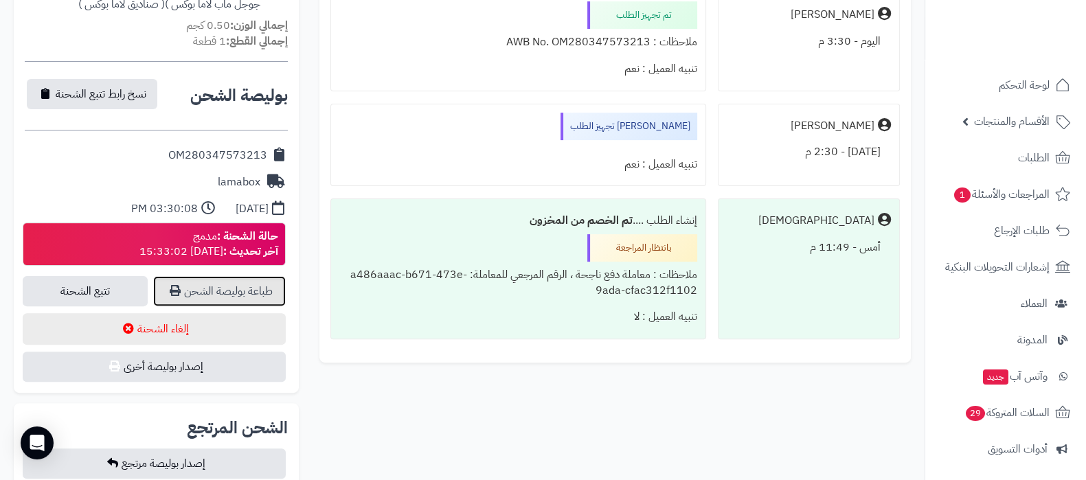
click at [203, 293] on link "طباعة بوليصة الشحن" at bounding box center [219, 291] width 133 height 30
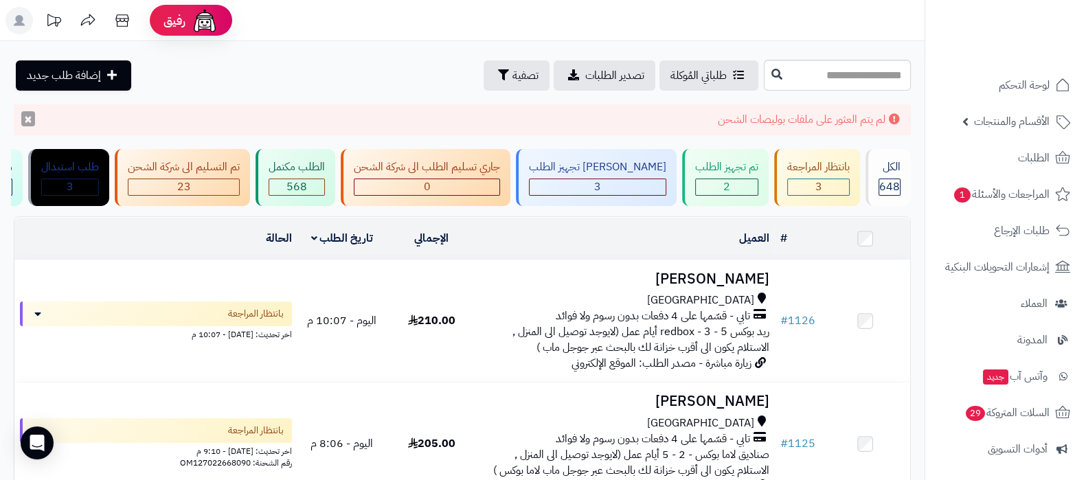
click at [25, 118] on button "×" at bounding box center [28, 118] width 14 height 15
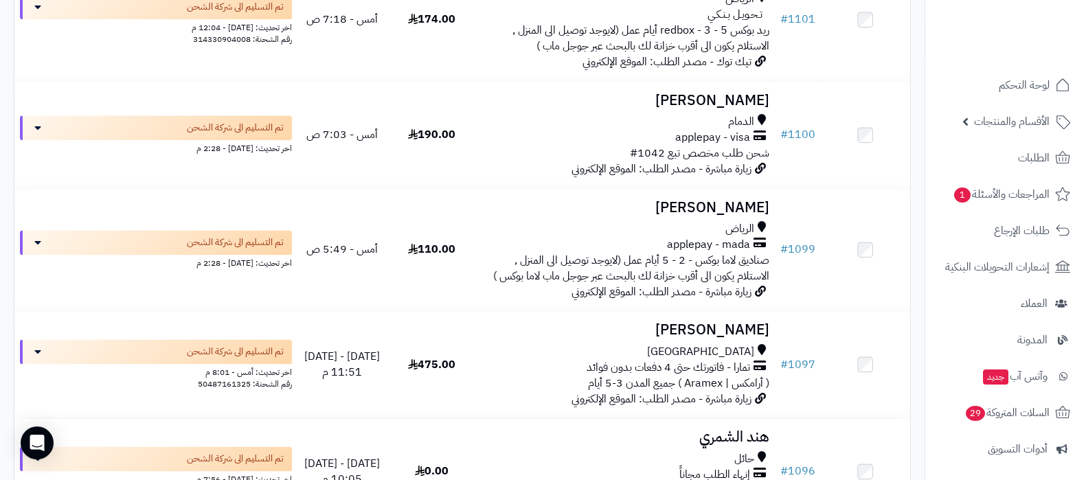
scroll to position [2232, 0]
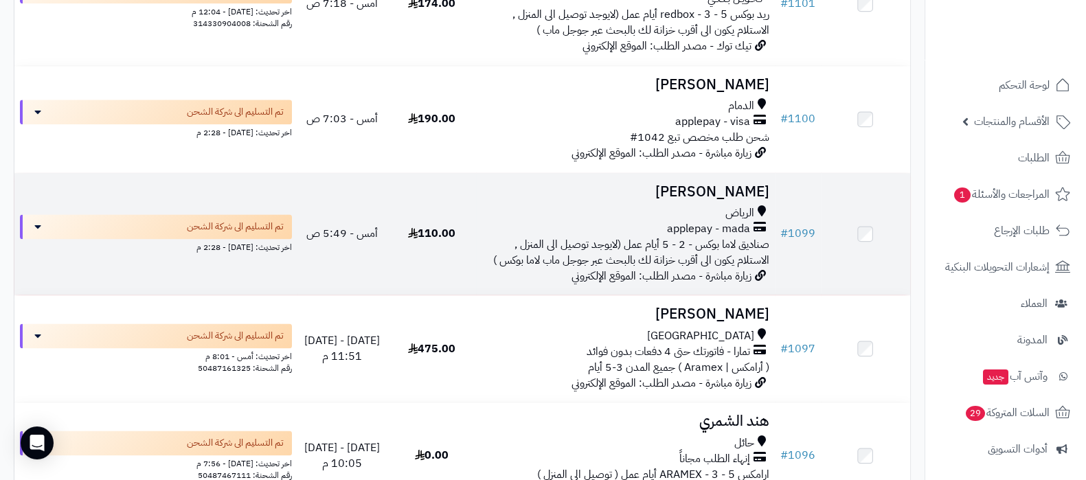
click at [717, 197] on h3 "[PERSON_NAME]" at bounding box center [625, 192] width 287 height 16
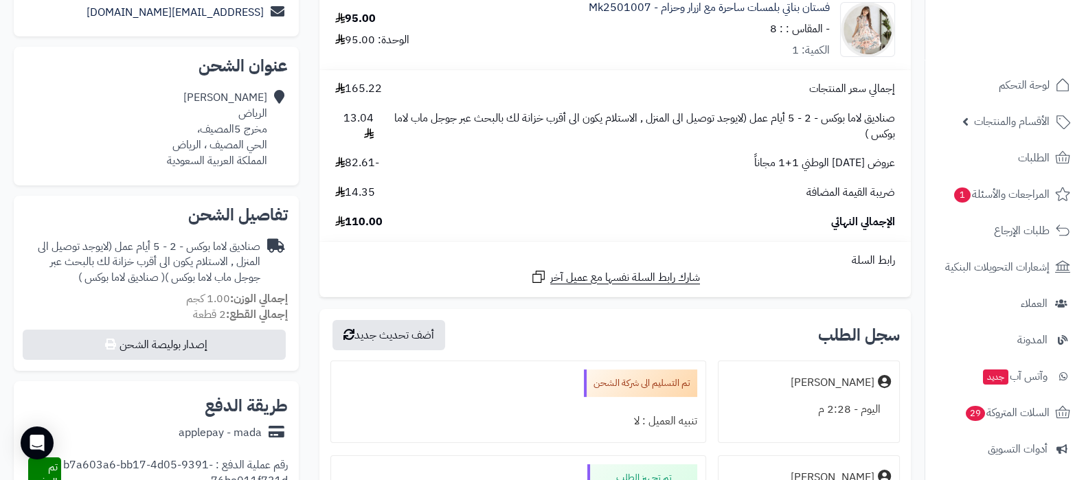
scroll to position [343, 0]
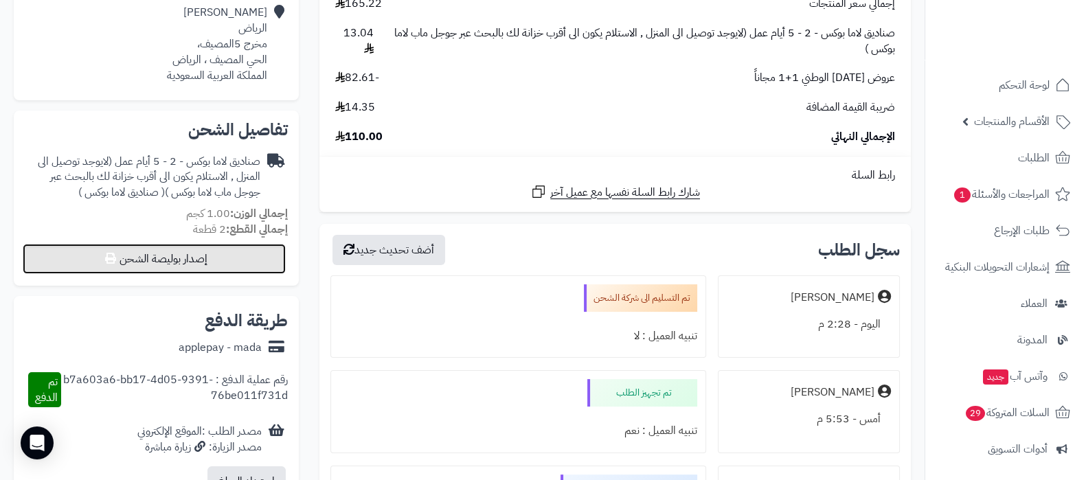
click at [179, 262] on button "إصدار بوليصة الشحن" at bounding box center [154, 259] width 263 height 30
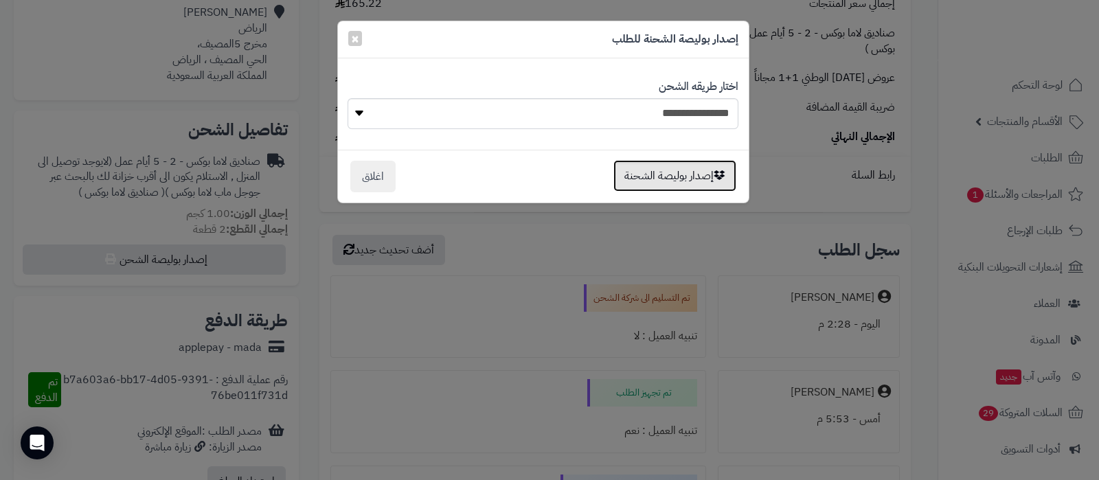
click at [669, 176] on button "إصدار بوليصة الشحنة" at bounding box center [675, 176] width 123 height 32
click at [357, 43] on span "×" at bounding box center [355, 37] width 8 height 21
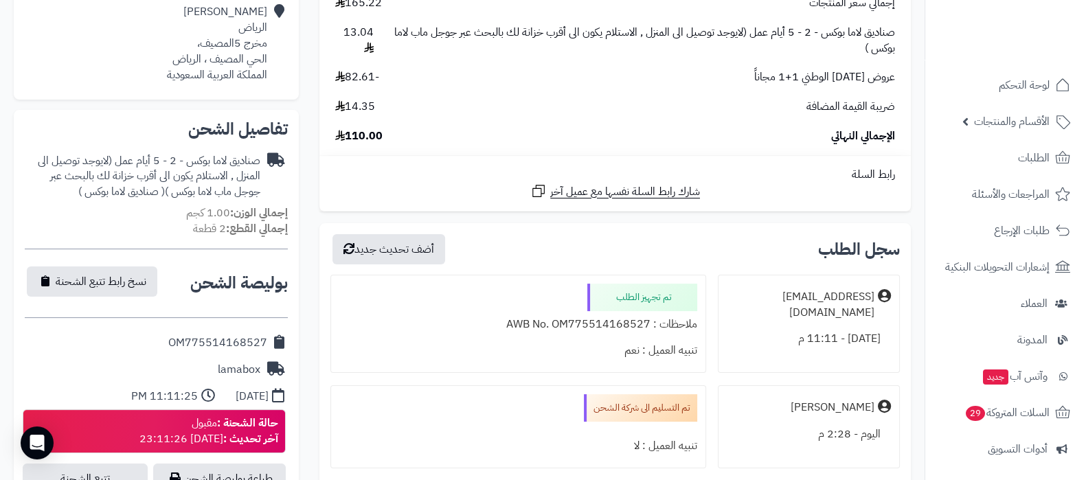
scroll to position [601, 0]
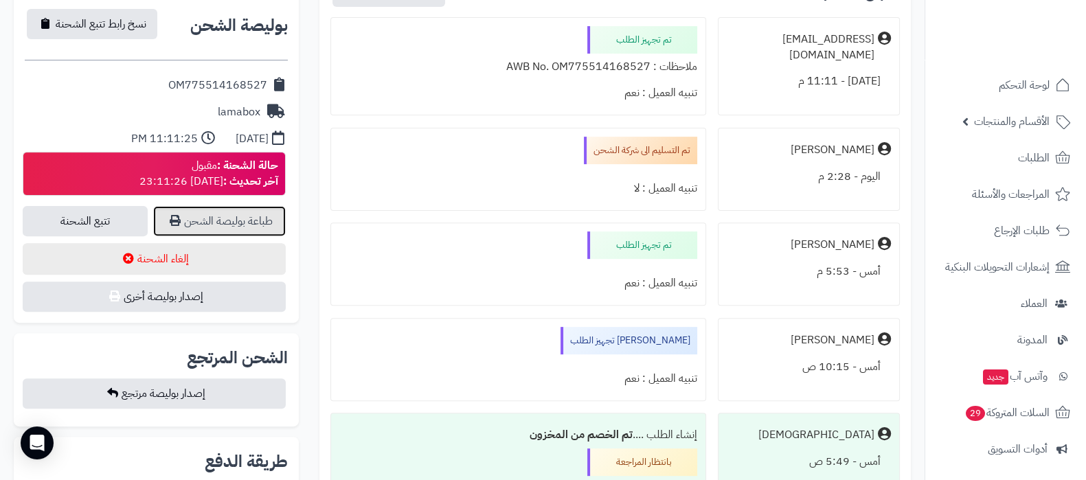
click at [205, 218] on link "طباعة بوليصة الشحن" at bounding box center [219, 221] width 133 height 30
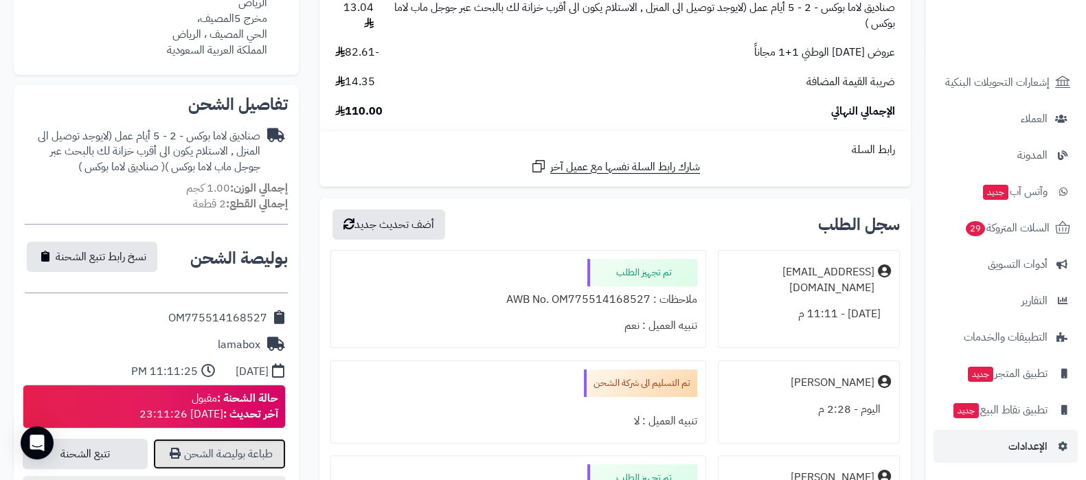
scroll to position [429, 0]
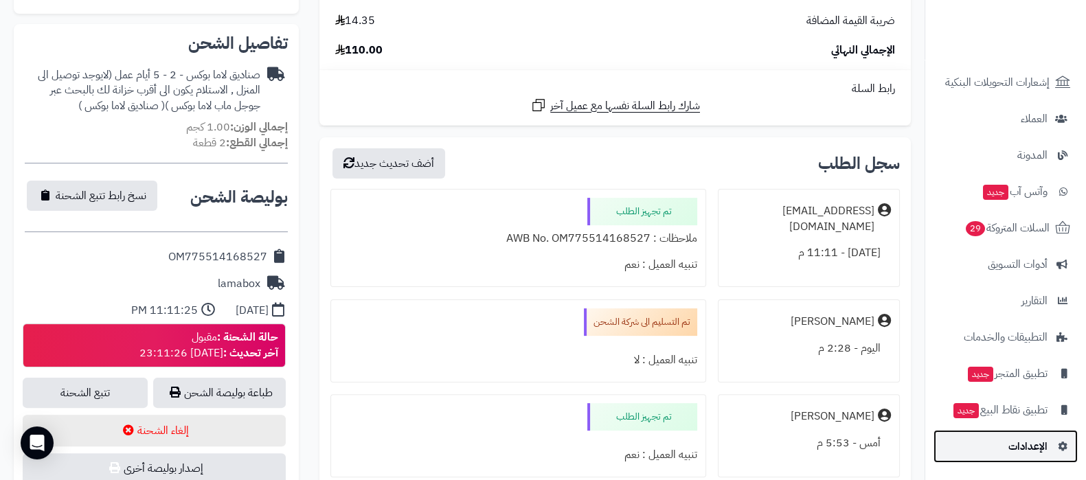
click at [993, 446] on link "الإعدادات" at bounding box center [1006, 446] width 144 height 33
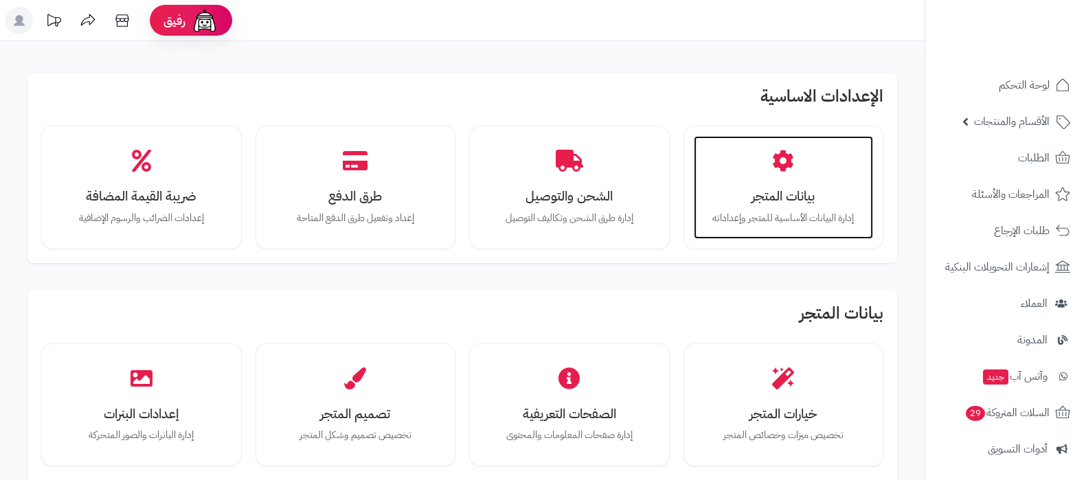
click at [779, 203] on h3 "بيانات المتجر" at bounding box center [784, 196] width 153 height 14
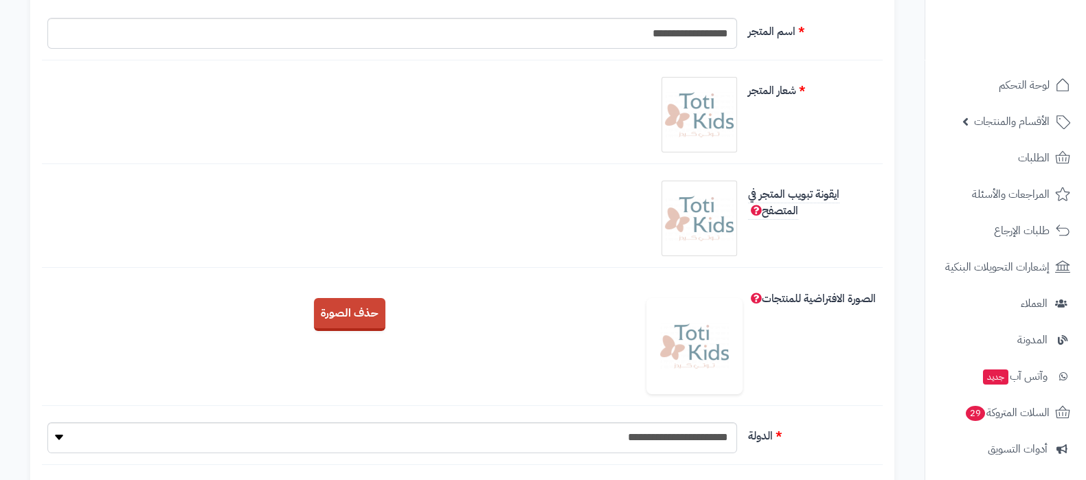
scroll to position [429, 0]
